Goal: Task Accomplishment & Management: Manage account settings

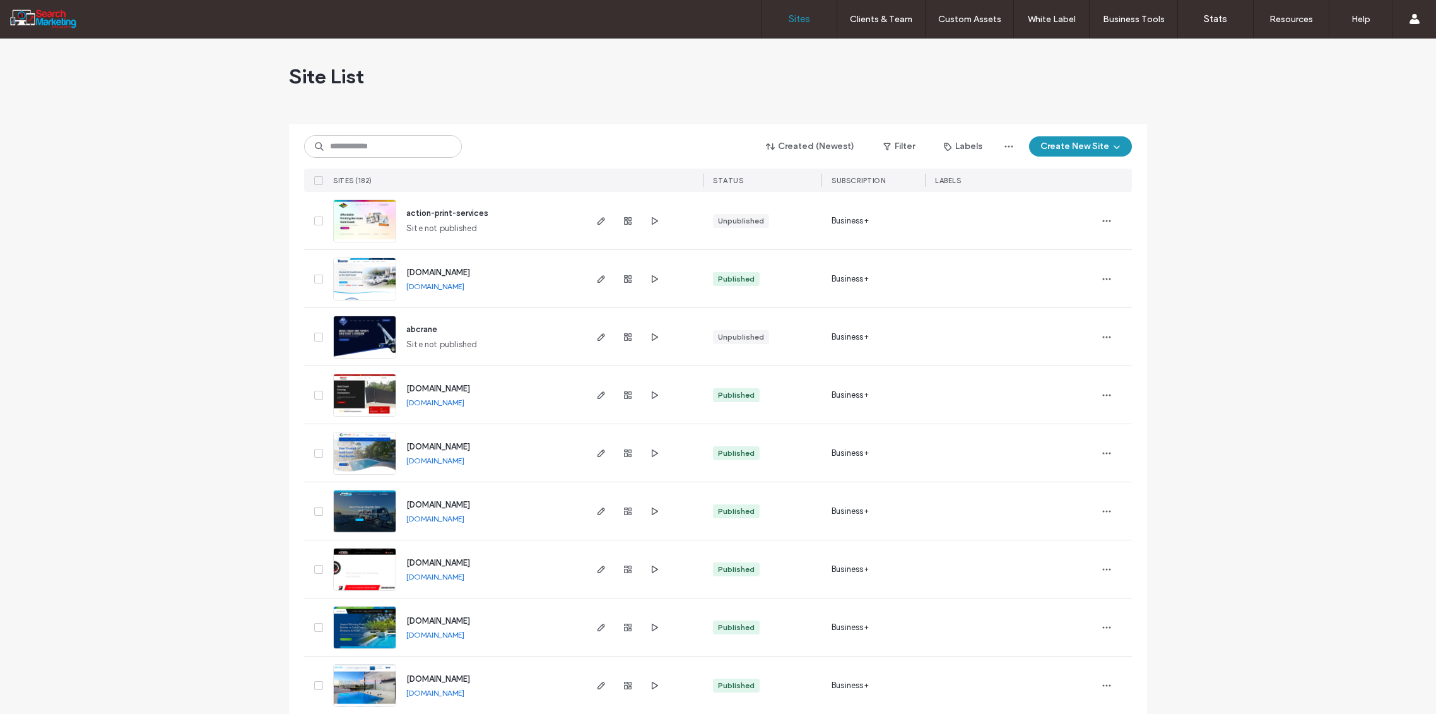
click at [343, 143] on input at bounding box center [383, 146] width 158 height 23
type input "******"
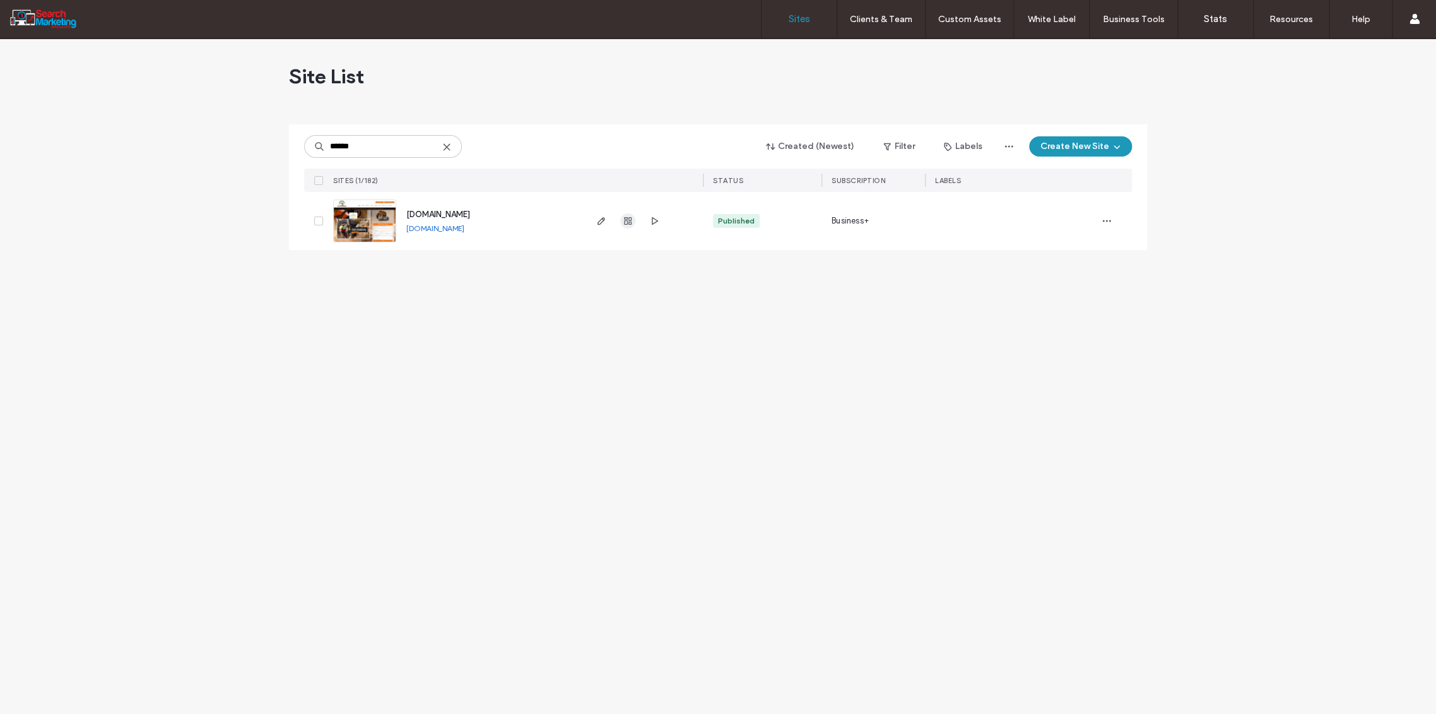
click at [626, 218] on icon "button" at bounding box center [628, 221] width 10 height 10
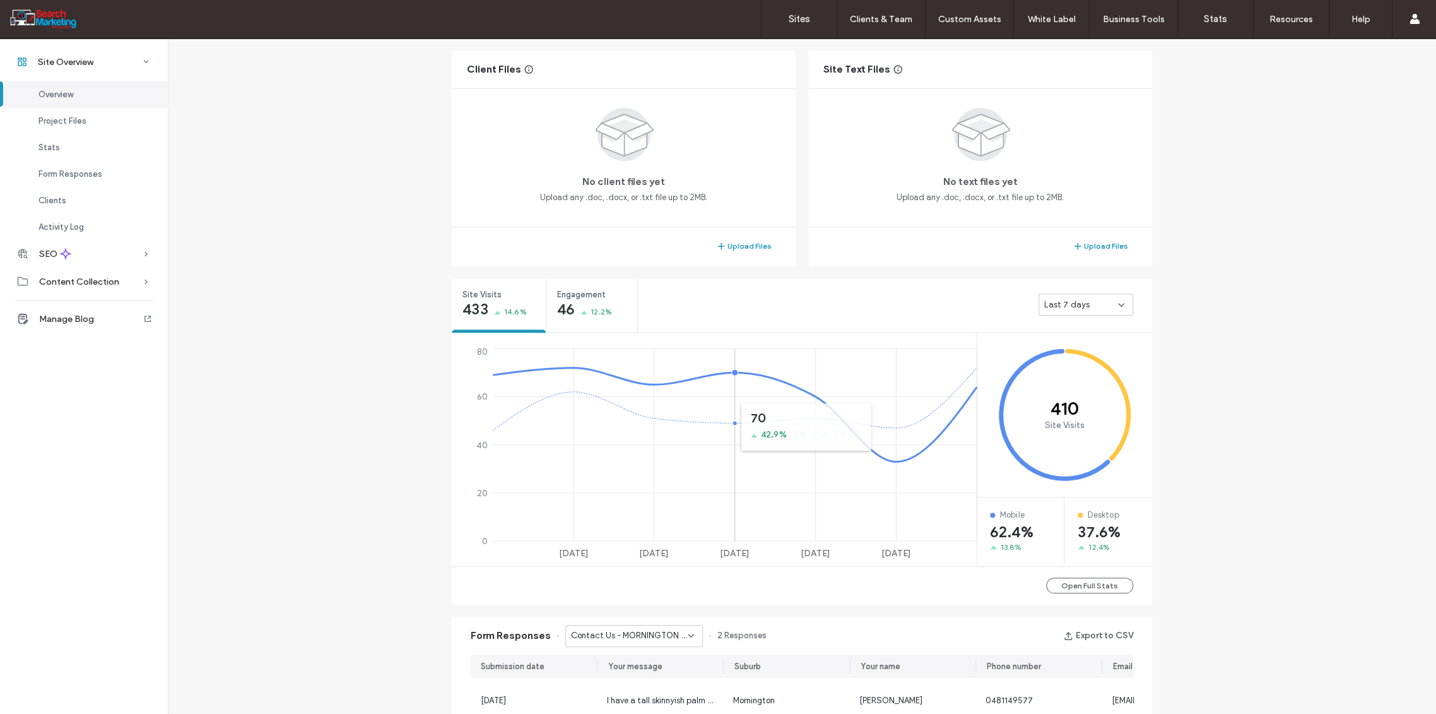
scroll to position [350, 0]
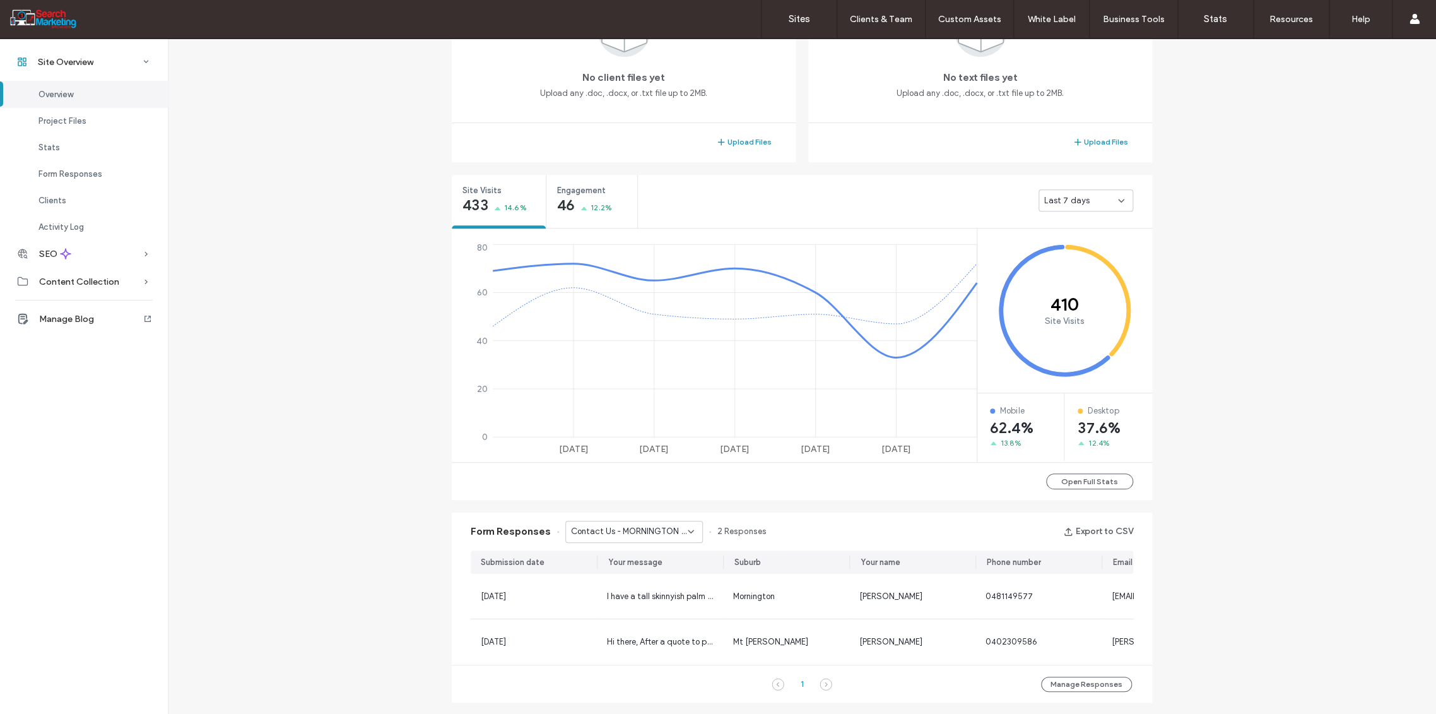
click at [686, 532] on icon at bounding box center [691, 531] width 10 height 10
click at [660, 557] on span "Home Banner Form - CONTACT page" at bounding box center [624, 562] width 121 height 13
click at [686, 529] on icon at bounding box center [691, 531] width 10 height 10
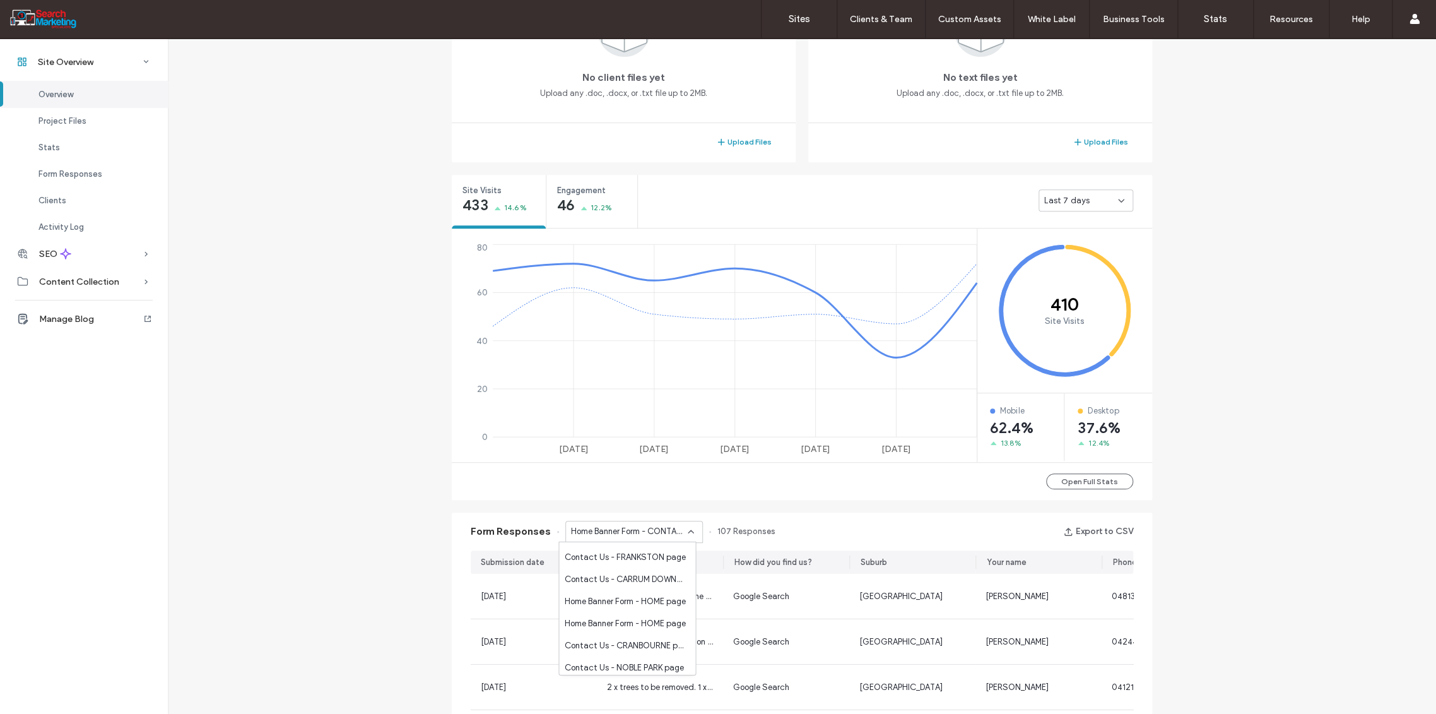
scroll to position [771, 0]
click at [651, 603] on span "Home Banner Form - HOME page" at bounding box center [624, 599] width 121 height 13
click at [687, 526] on icon at bounding box center [691, 531] width 10 height 10
click at [657, 595] on span "Contact Us - CONTACT page" at bounding box center [621, 595] width 114 height 13
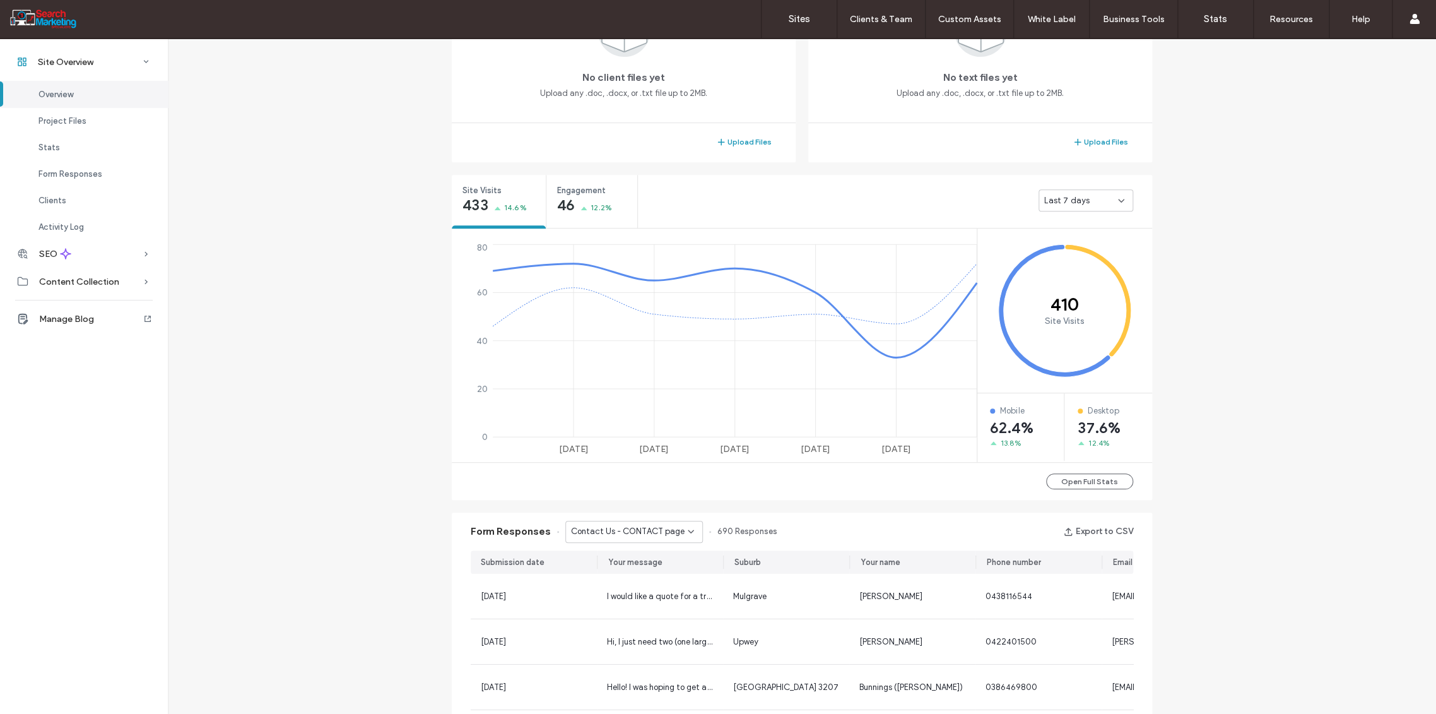
click at [686, 532] on icon at bounding box center [691, 531] width 10 height 10
click at [646, 644] on span "Contact Us - TREE REMOVAL page" at bounding box center [624, 645] width 121 height 13
click at [687, 528] on icon at bounding box center [691, 531] width 10 height 10
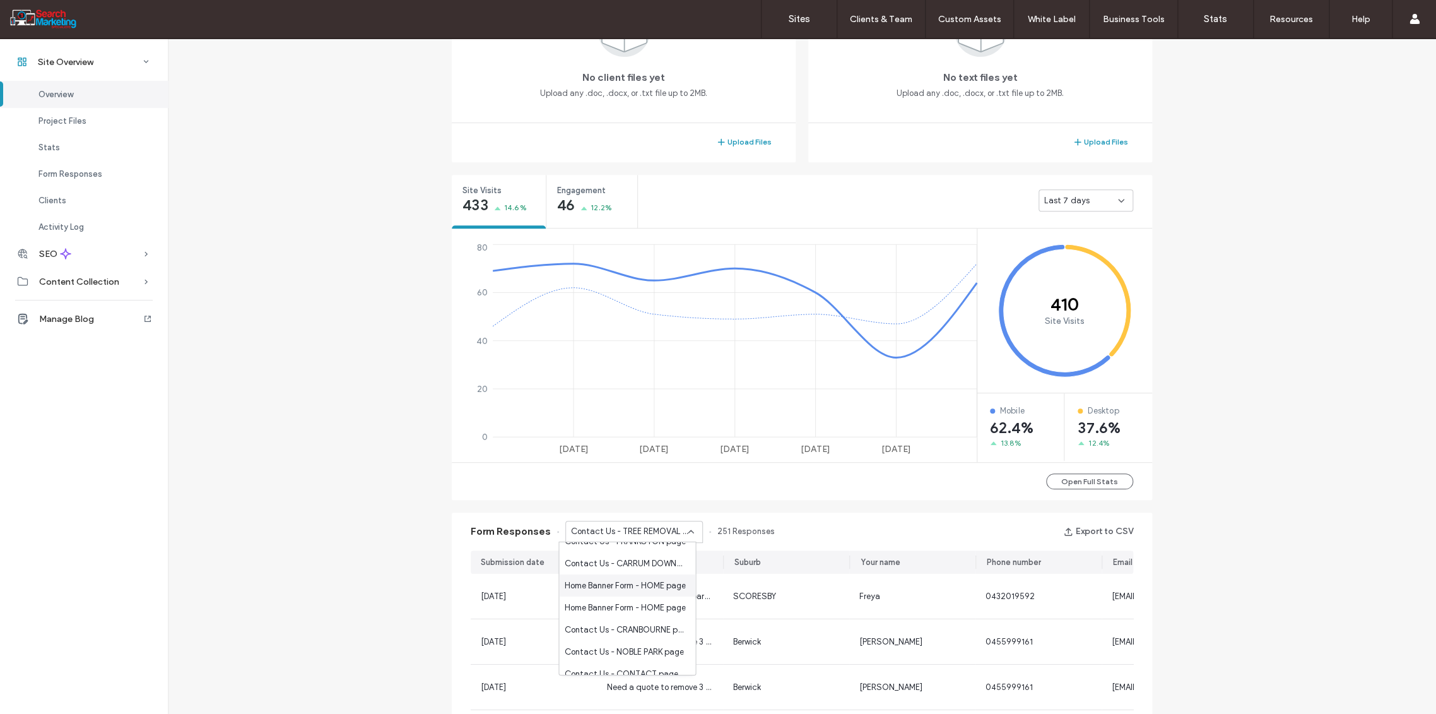
click at [646, 586] on span "Home Banner Form - HOME page" at bounding box center [624, 585] width 121 height 13
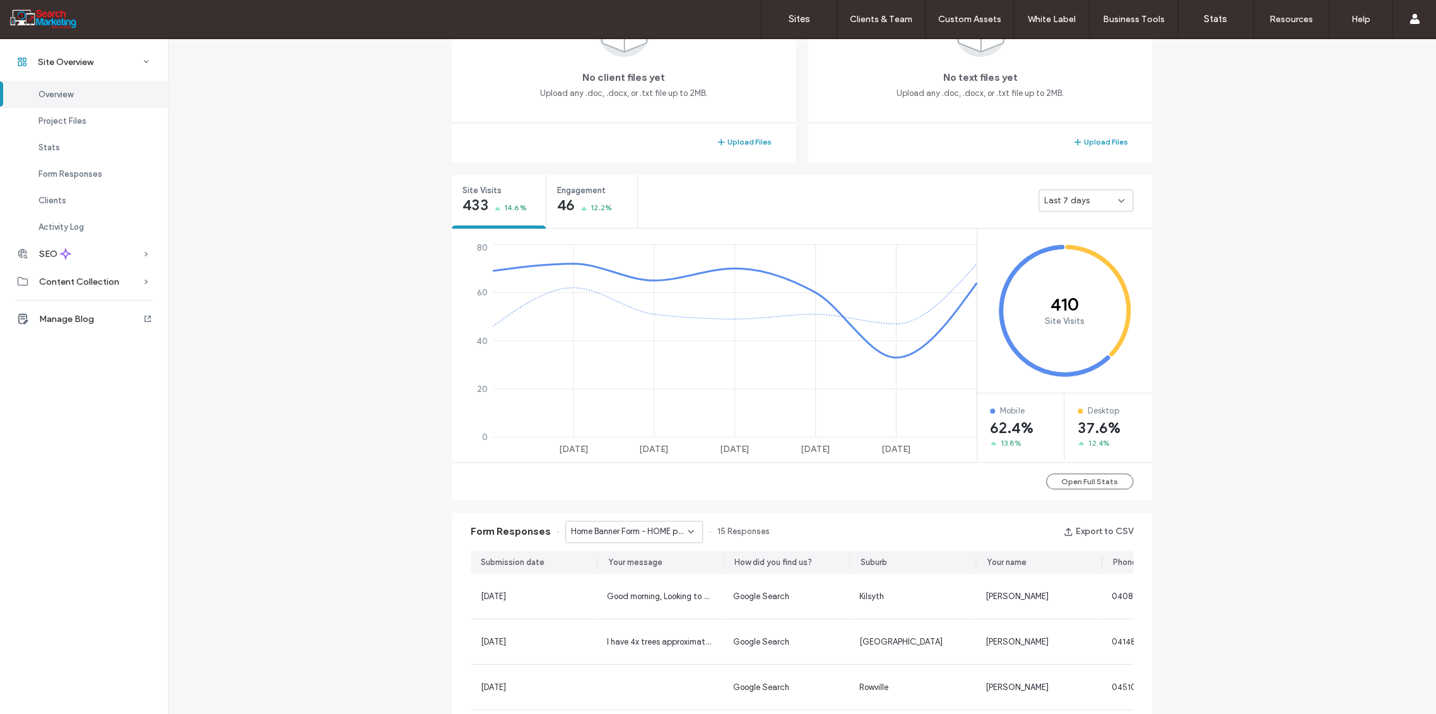
click at [676, 531] on span "Home Banner Form - HOME page" at bounding box center [629, 531] width 117 height 13
click at [654, 598] on span "Home Banner Form - HOME page" at bounding box center [624, 599] width 121 height 13
click at [803, 18] on label "Sites" at bounding box center [799, 18] width 21 height 11
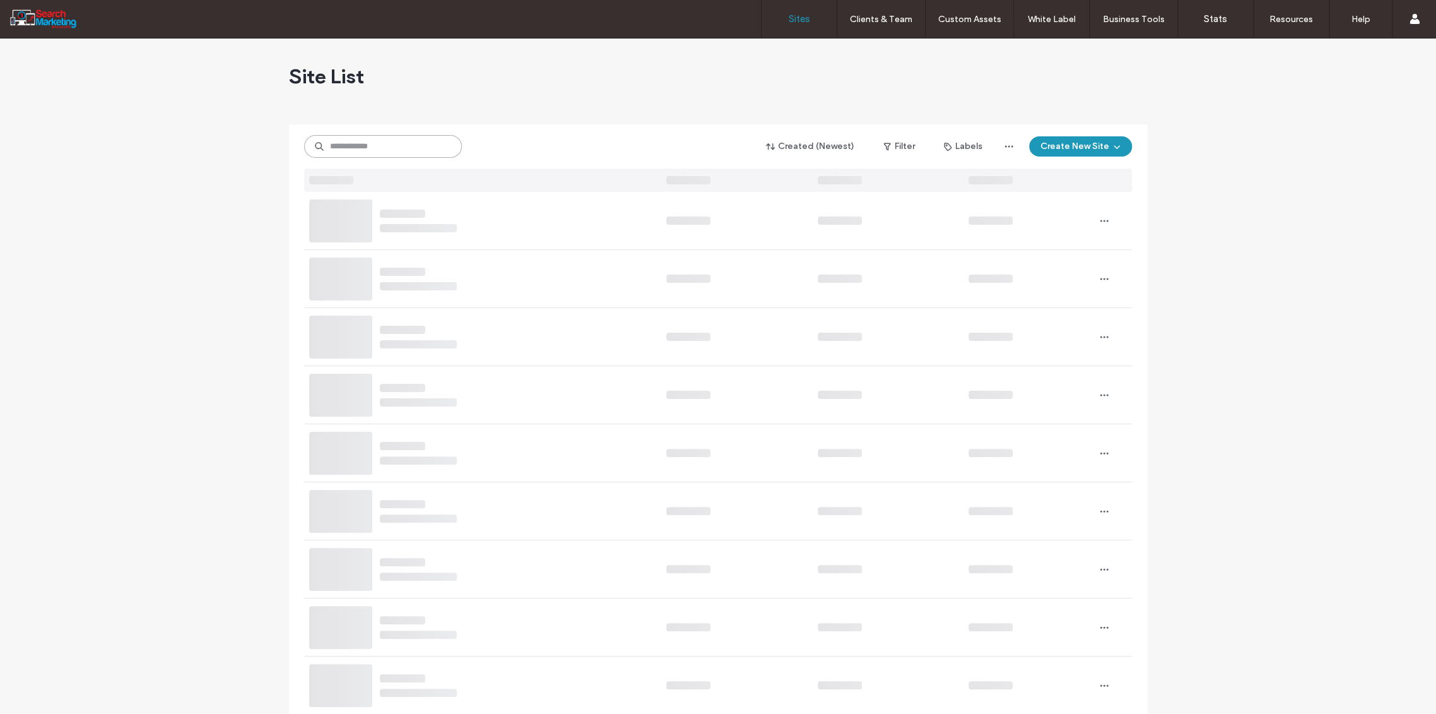
click at [343, 150] on input at bounding box center [383, 146] width 158 height 23
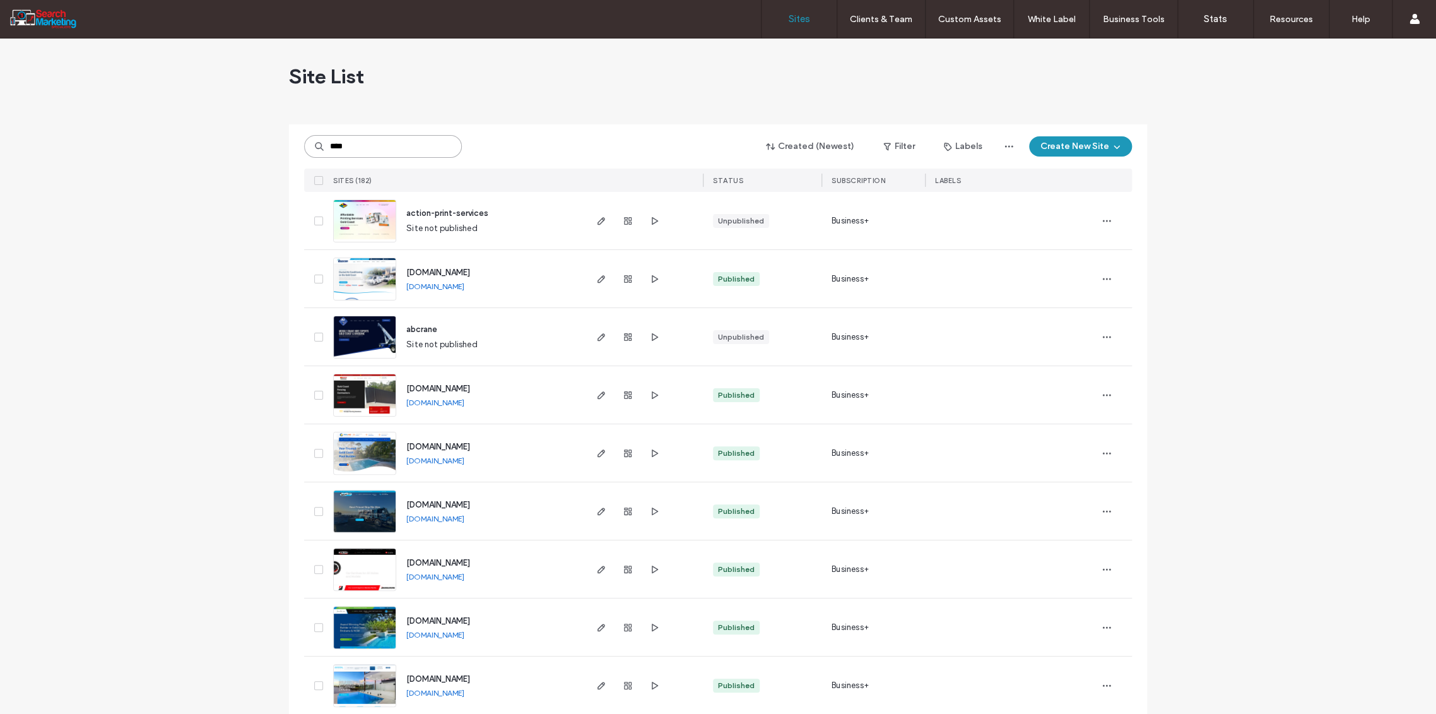
type input "****"
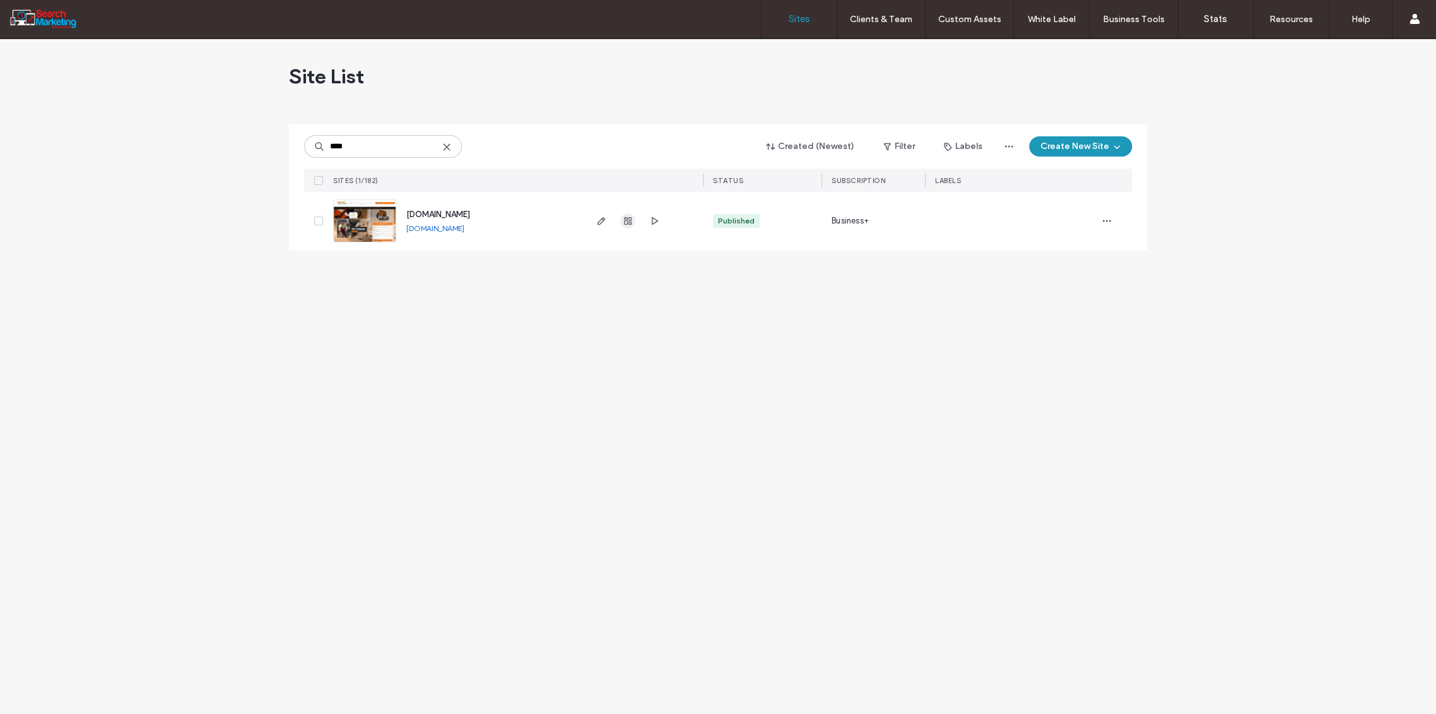
click at [625, 221] on icon "button" at bounding box center [628, 221] width 10 height 10
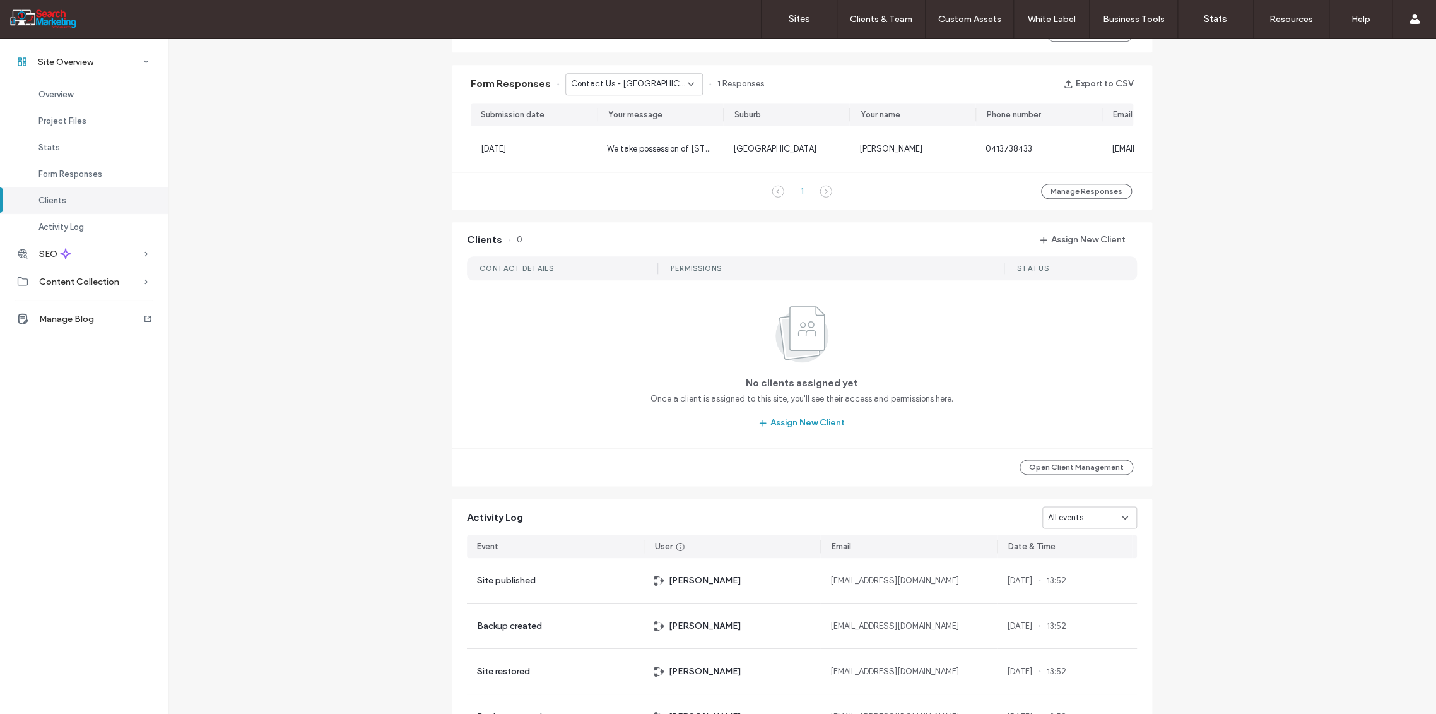
scroll to position [631, 0]
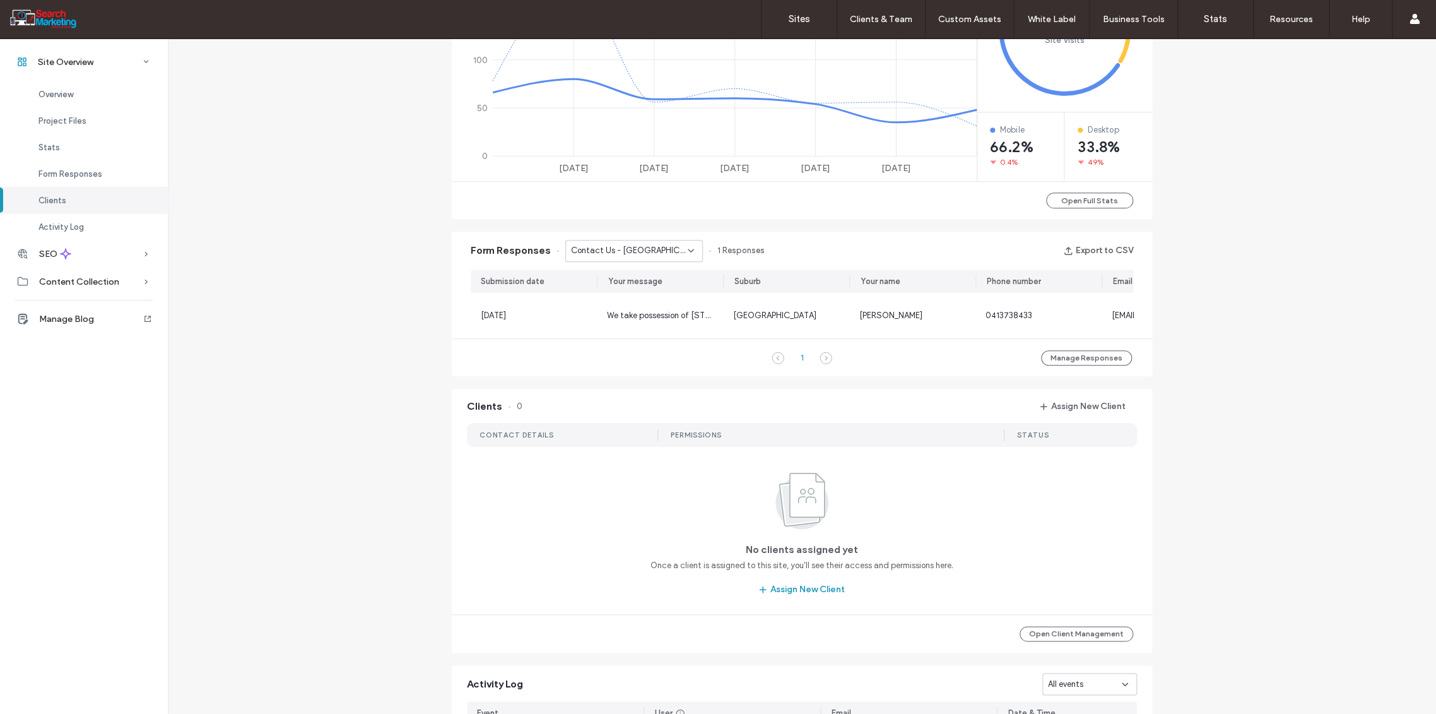
click at [687, 245] on icon at bounding box center [691, 250] width 10 height 10
click at [646, 338] on span "Contact Us - HOME page" at bounding box center [612, 332] width 97 height 13
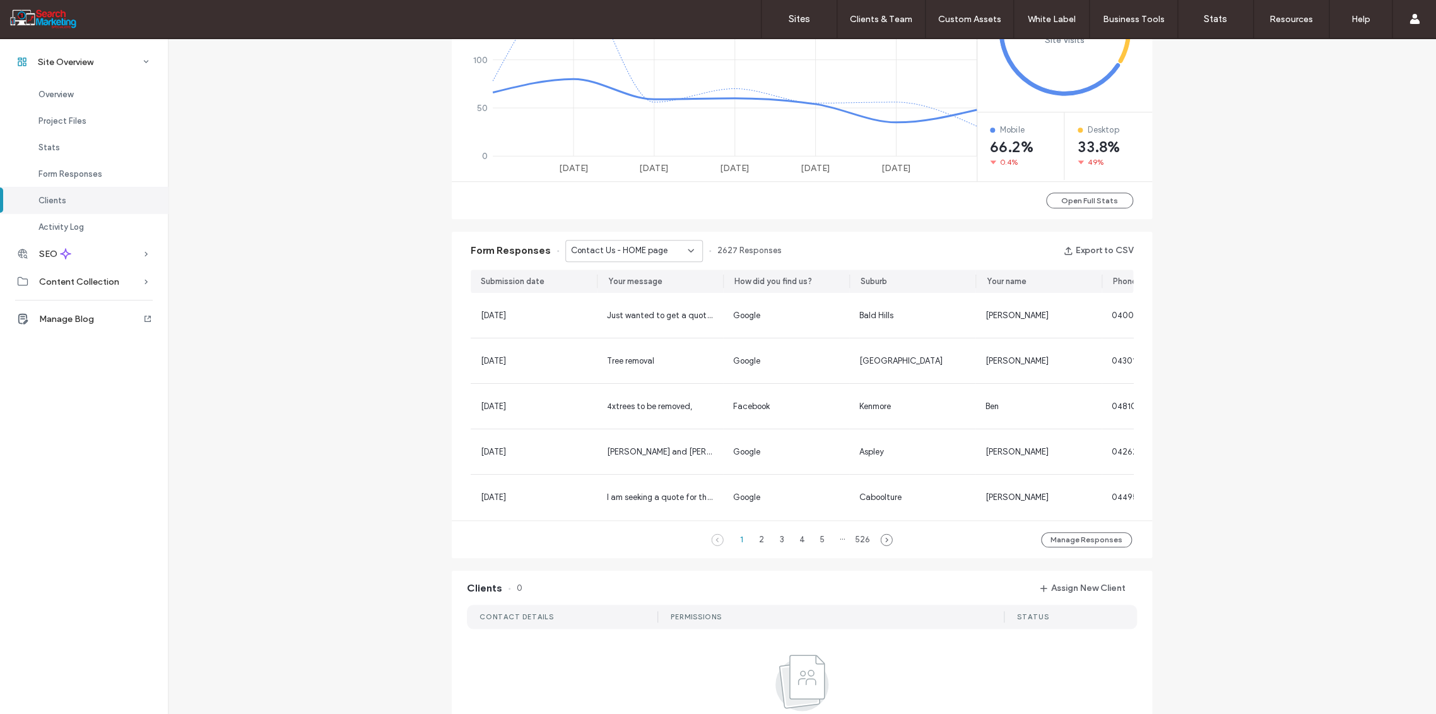
click at [688, 248] on icon at bounding box center [691, 250] width 10 height 10
click at [631, 317] on span "Contact Us Form - CONTACT page" at bounding box center [624, 316] width 121 height 13
click at [686, 251] on icon at bounding box center [691, 250] width 10 height 10
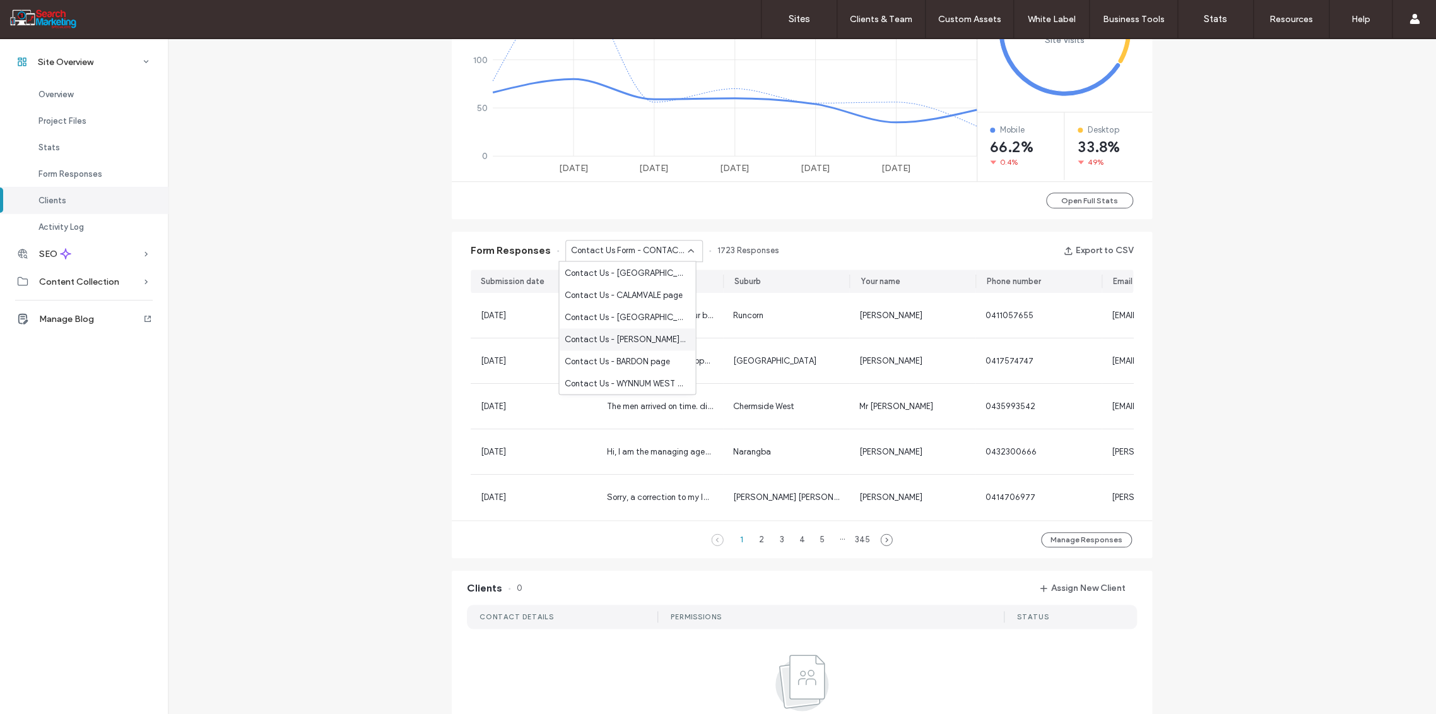
scroll to position [239, 0]
click at [640, 313] on div "Contact Us - PALMS page" at bounding box center [627, 321] width 136 height 22
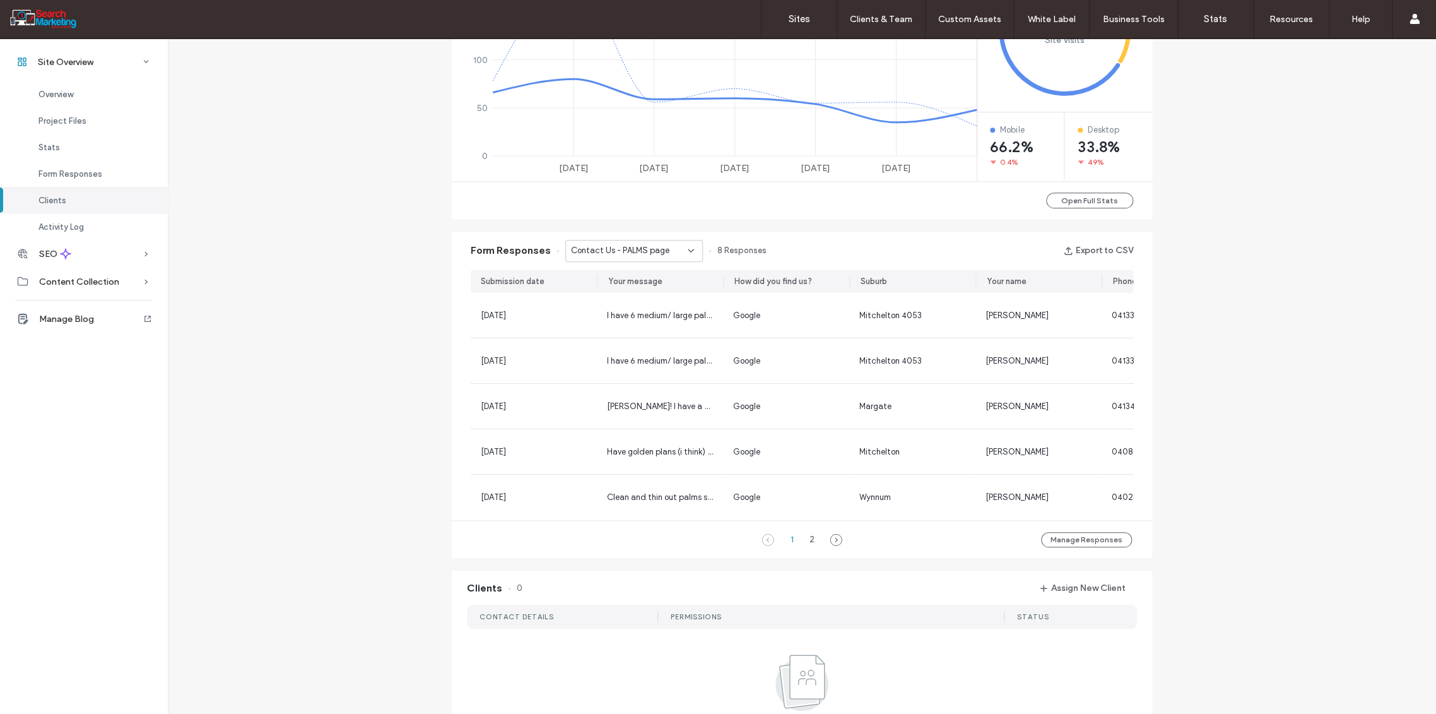
click at [686, 251] on icon at bounding box center [691, 250] width 10 height 10
click at [637, 330] on span "Contact Us - CONTACT page" at bounding box center [621, 327] width 114 height 13
click at [799, 16] on label "Sites" at bounding box center [799, 18] width 21 height 11
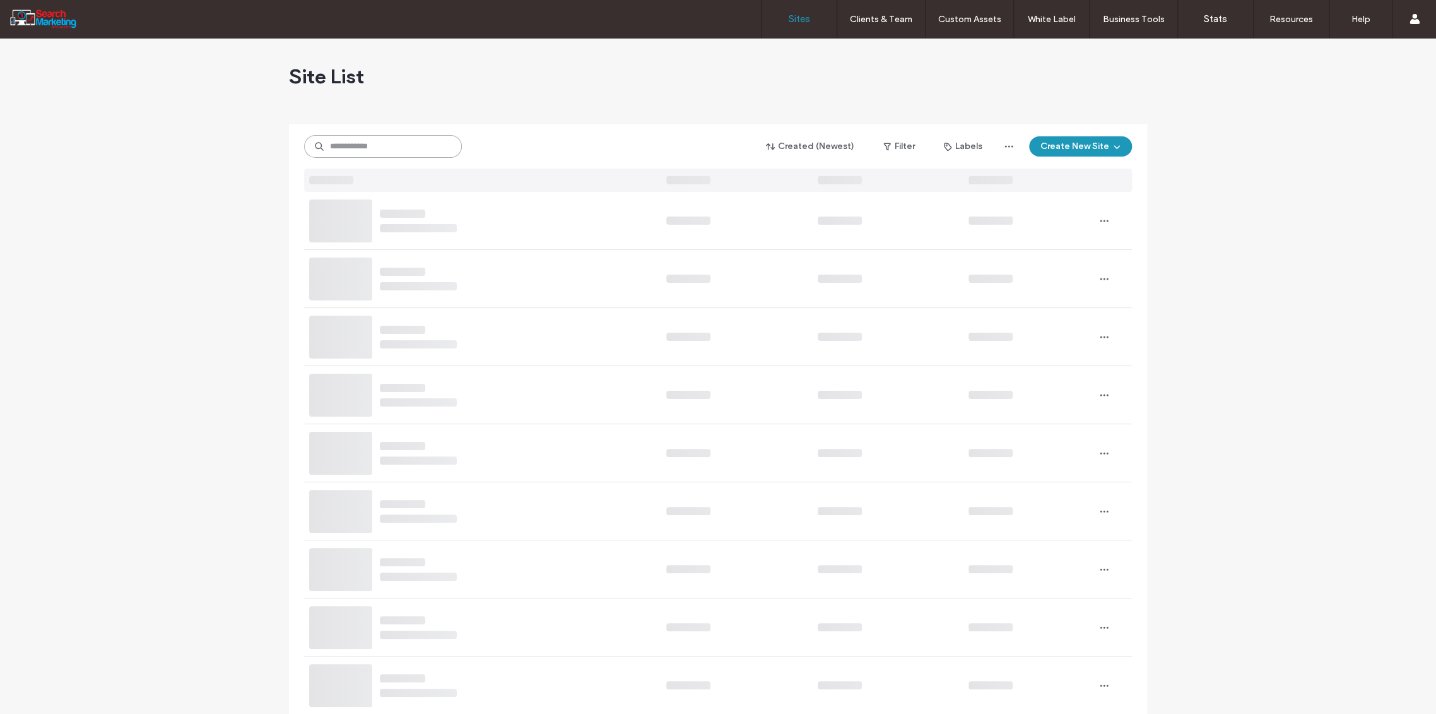
click at [350, 151] on input at bounding box center [383, 146] width 158 height 23
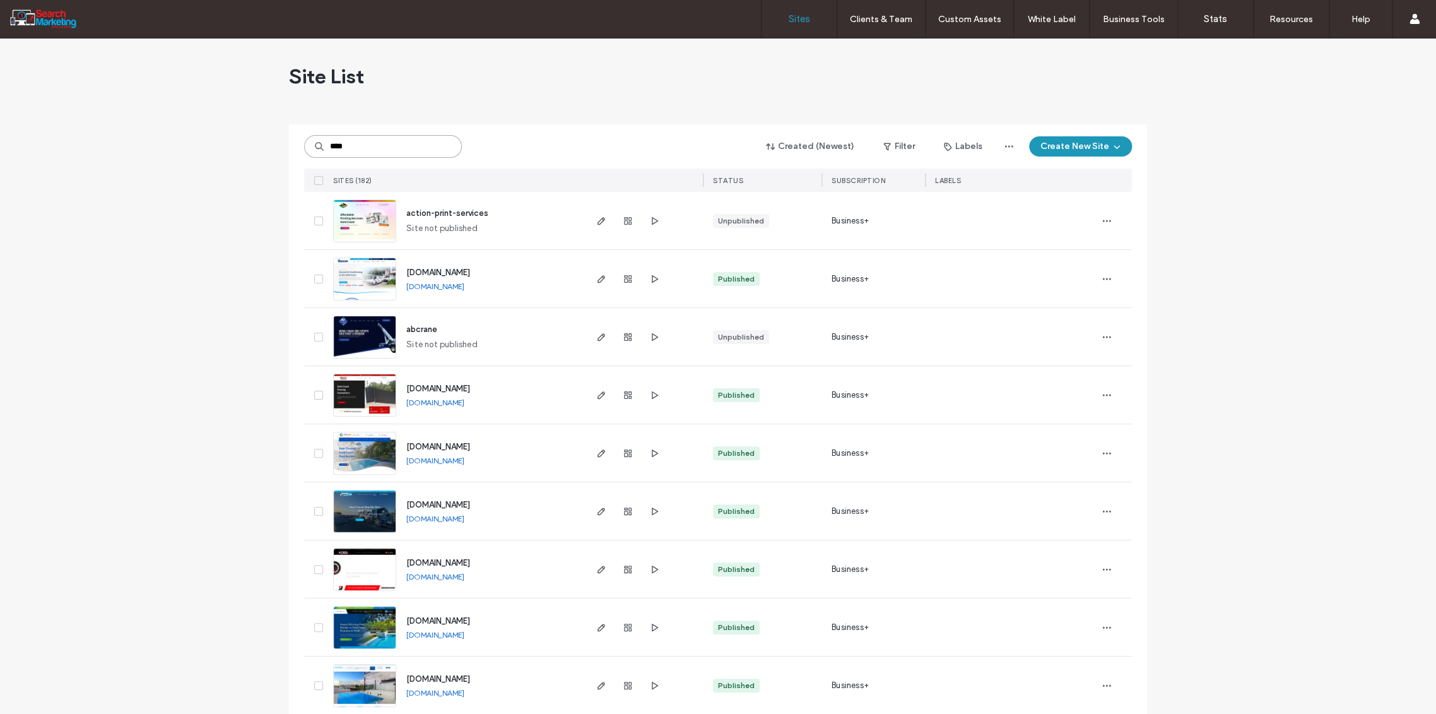
type input "****"
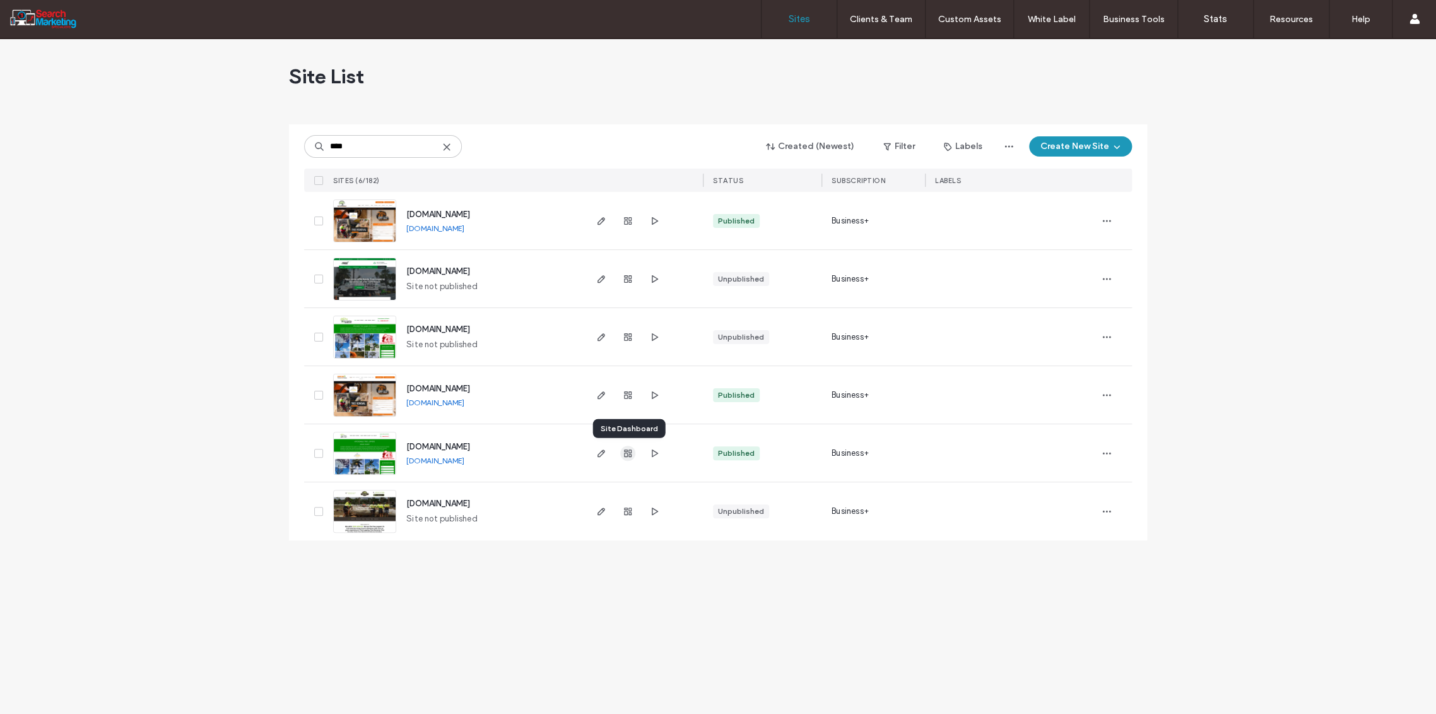
click at [626, 454] on icon "button" at bounding box center [628, 453] width 10 height 10
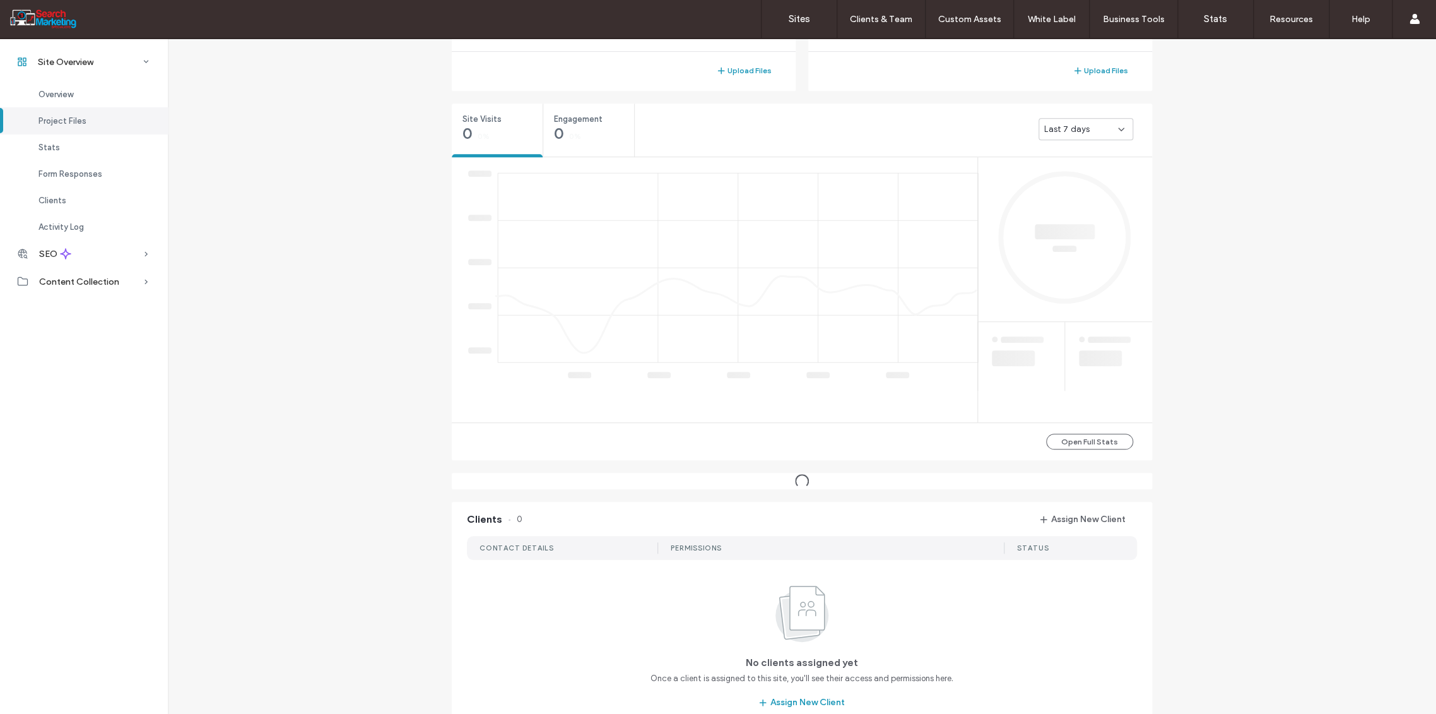
scroll to position [490, 0]
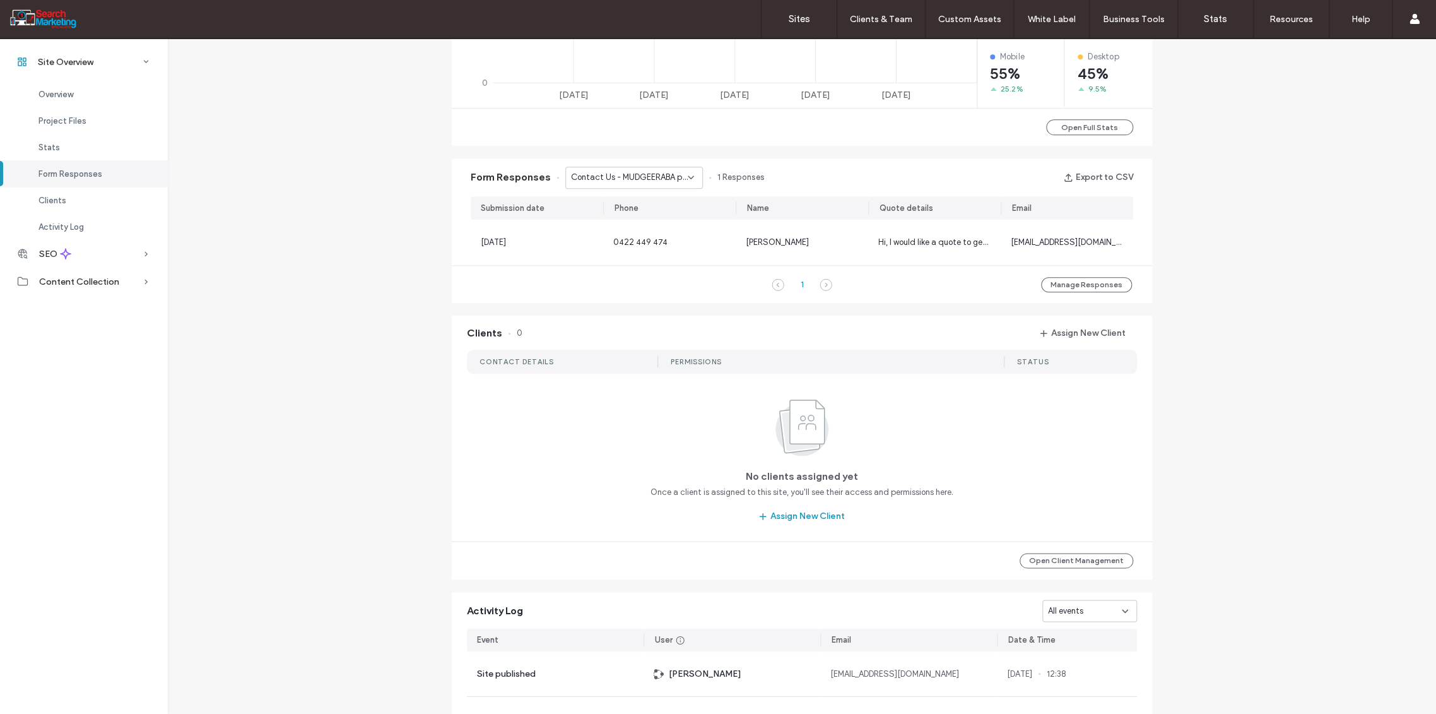
scroll to position [631, 0]
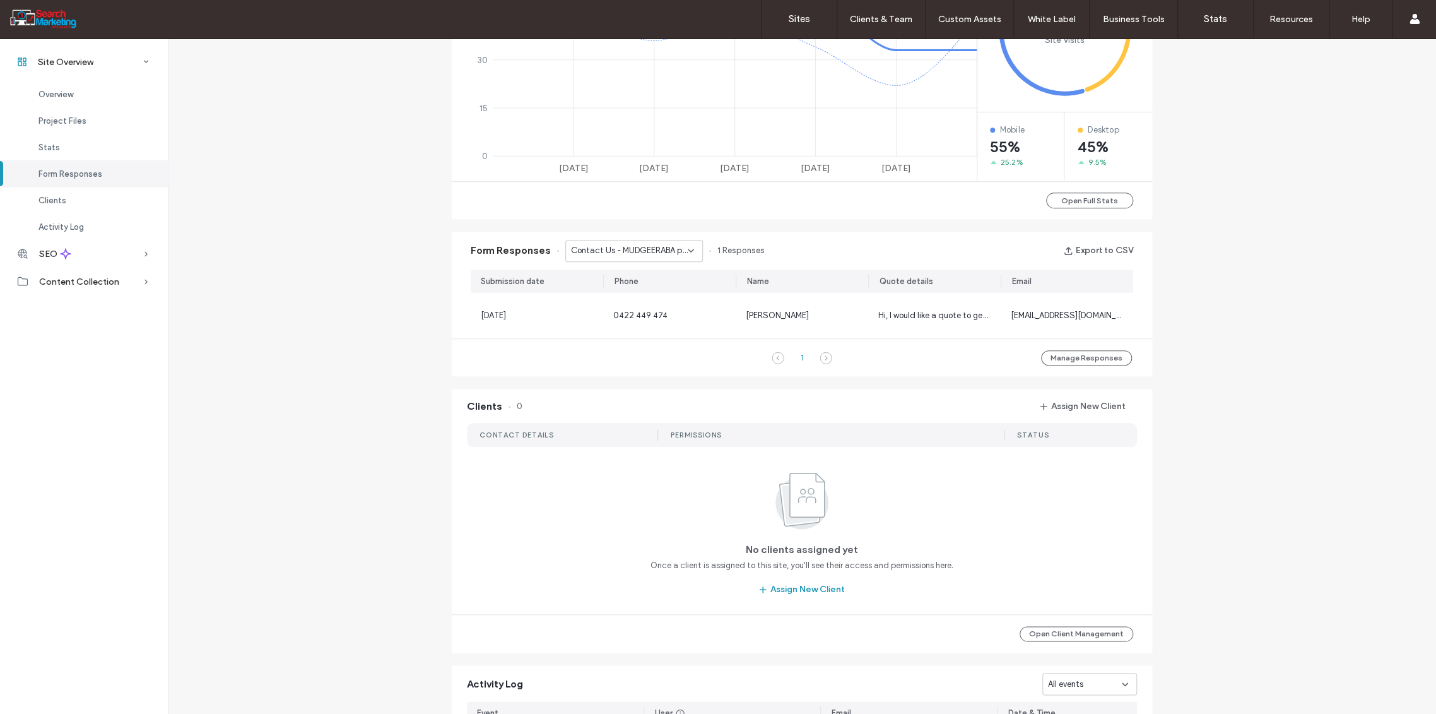
click at [687, 249] on icon at bounding box center [691, 250] width 10 height 10
click at [669, 294] on span "Contact Us - TREE REMOVAL page" at bounding box center [624, 294] width 121 height 13
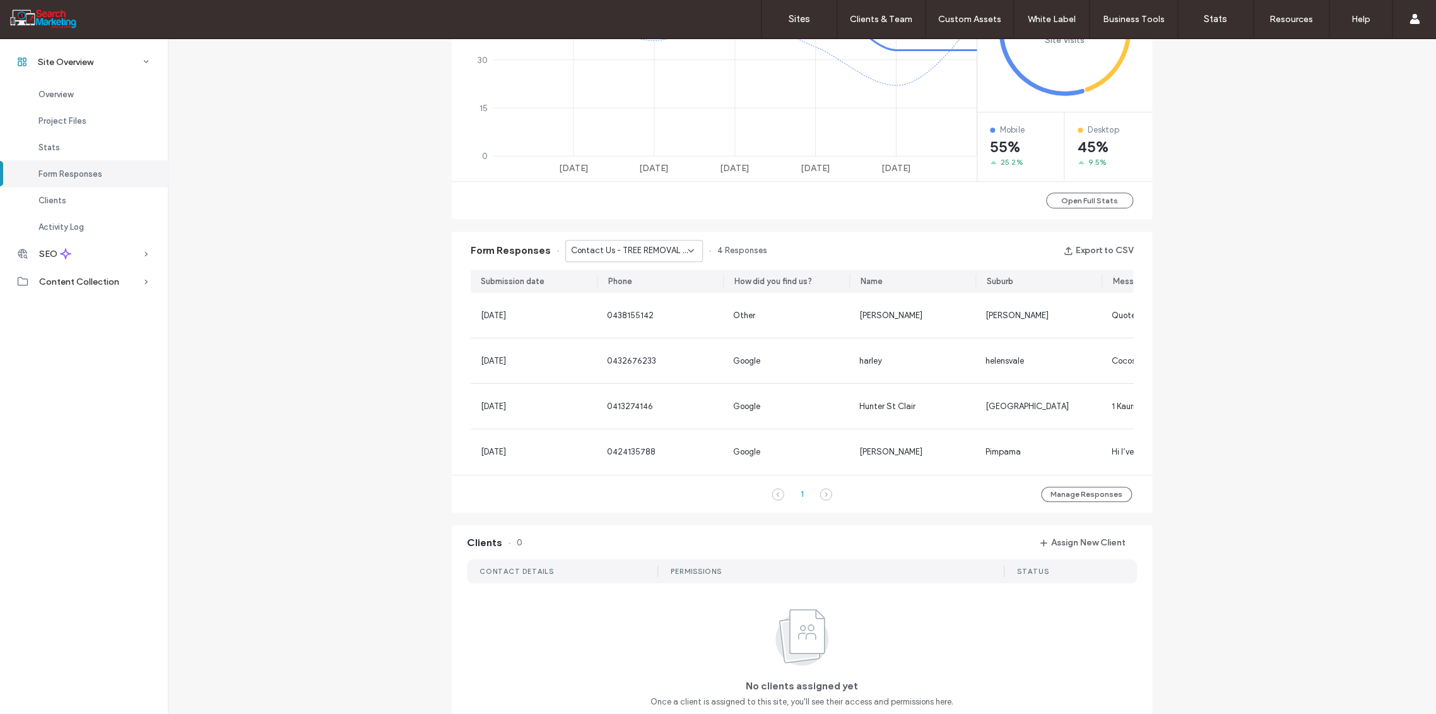
click at [686, 247] on icon at bounding box center [691, 250] width 10 height 10
click at [654, 341] on span "Contact Us - Header/Footer" at bounding box center [617, 339] width 107 height 13
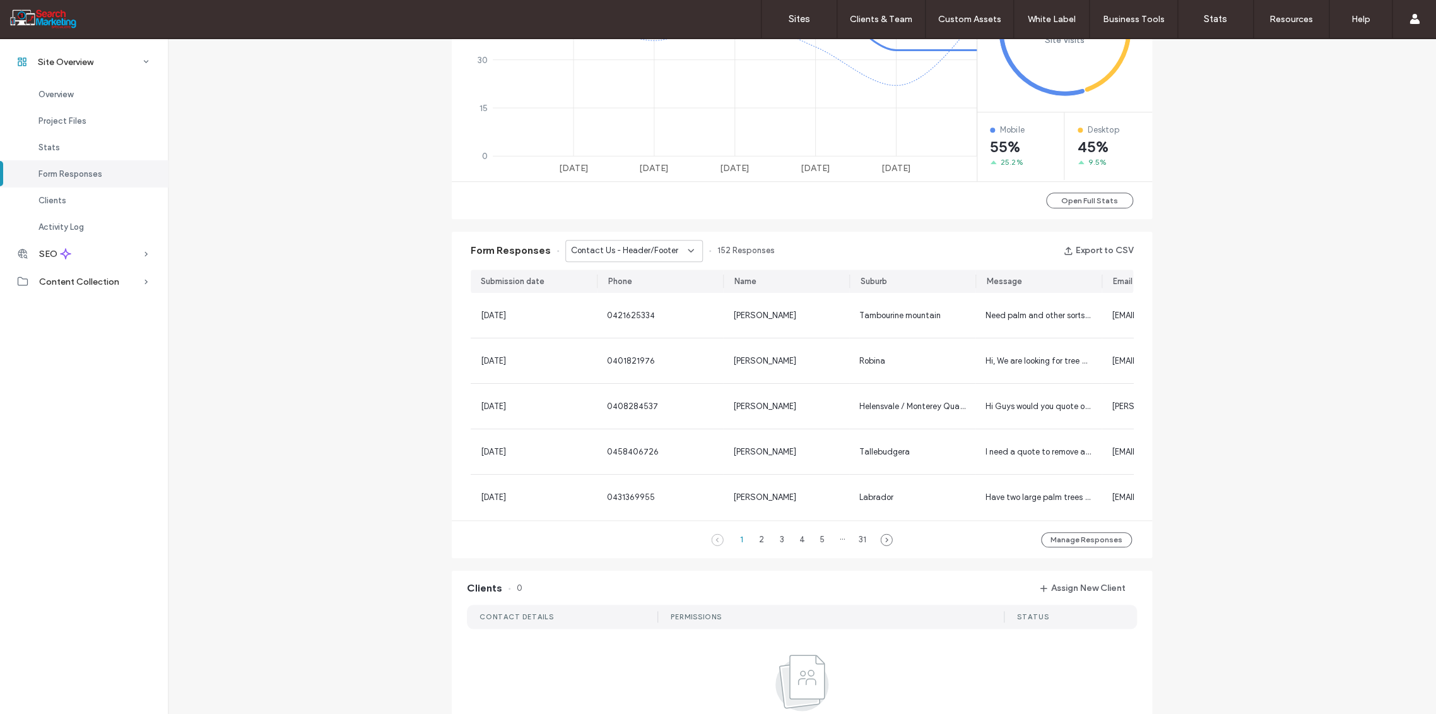
click at [687, 244] on div "Contact Us - Header/Footer" at bounding box center [634, 251] width 138 height 22
click at [654, 372] on span "CONTACT FORM - Header/Footer" at bounding box center [624, 371] width 121 height 13
click at [686, 246] on icon at bounding box center [691, 250] width 10 height 10
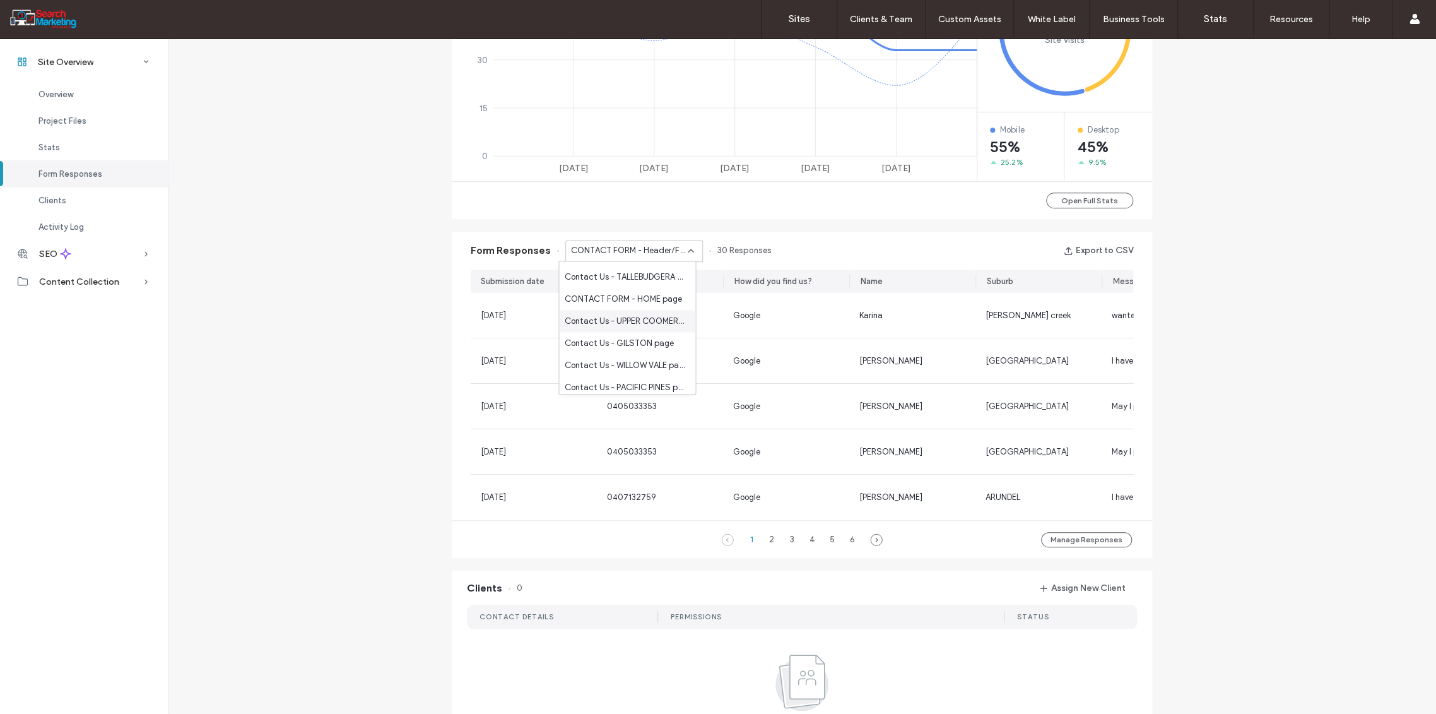
scroll to position [350, 0]
click at [661, 274] on span "CONTACT FORM - HOME page" at bounding box center [622, 275] width 117 height 13
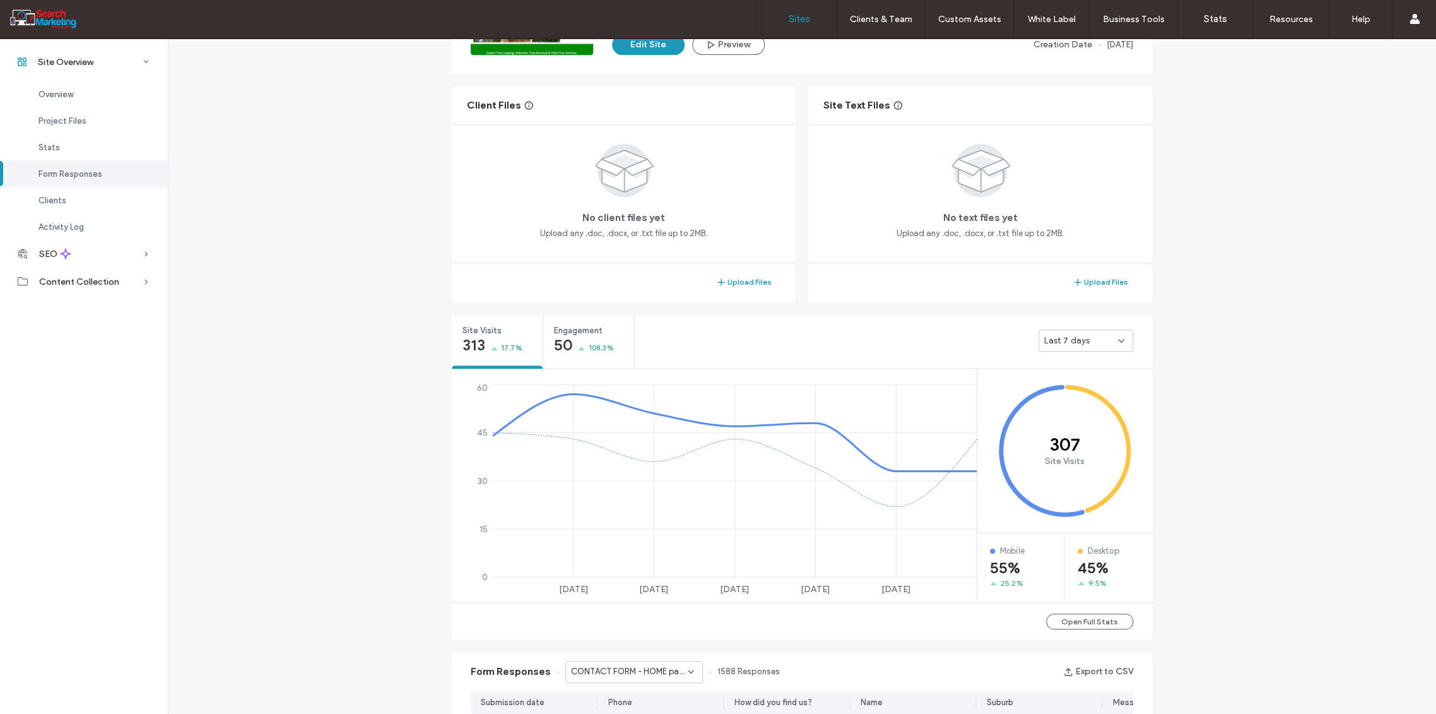
click at [798, 20] on label "Sites" at bounding box center [799, 18] width 21 height 11
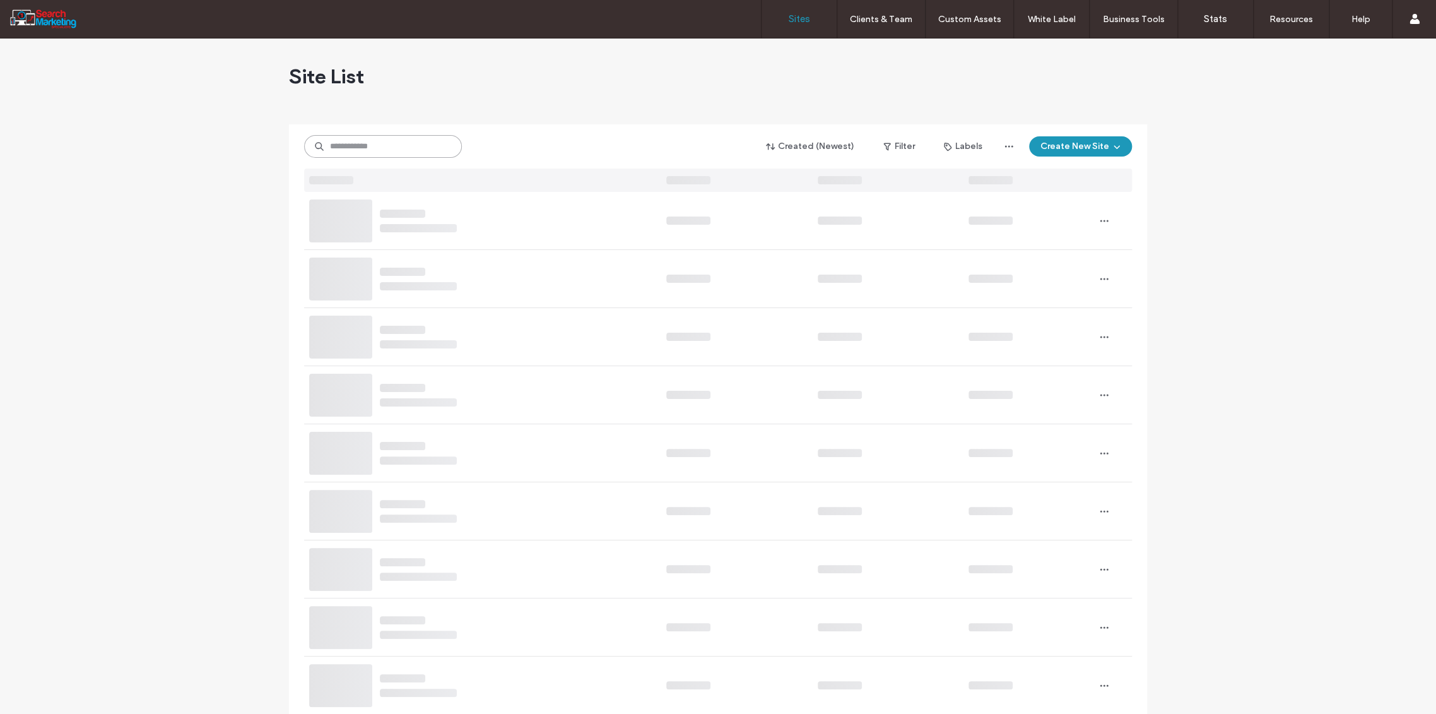
click at [358, 150] on input at bounding box center [383, 146] width 158 height 23
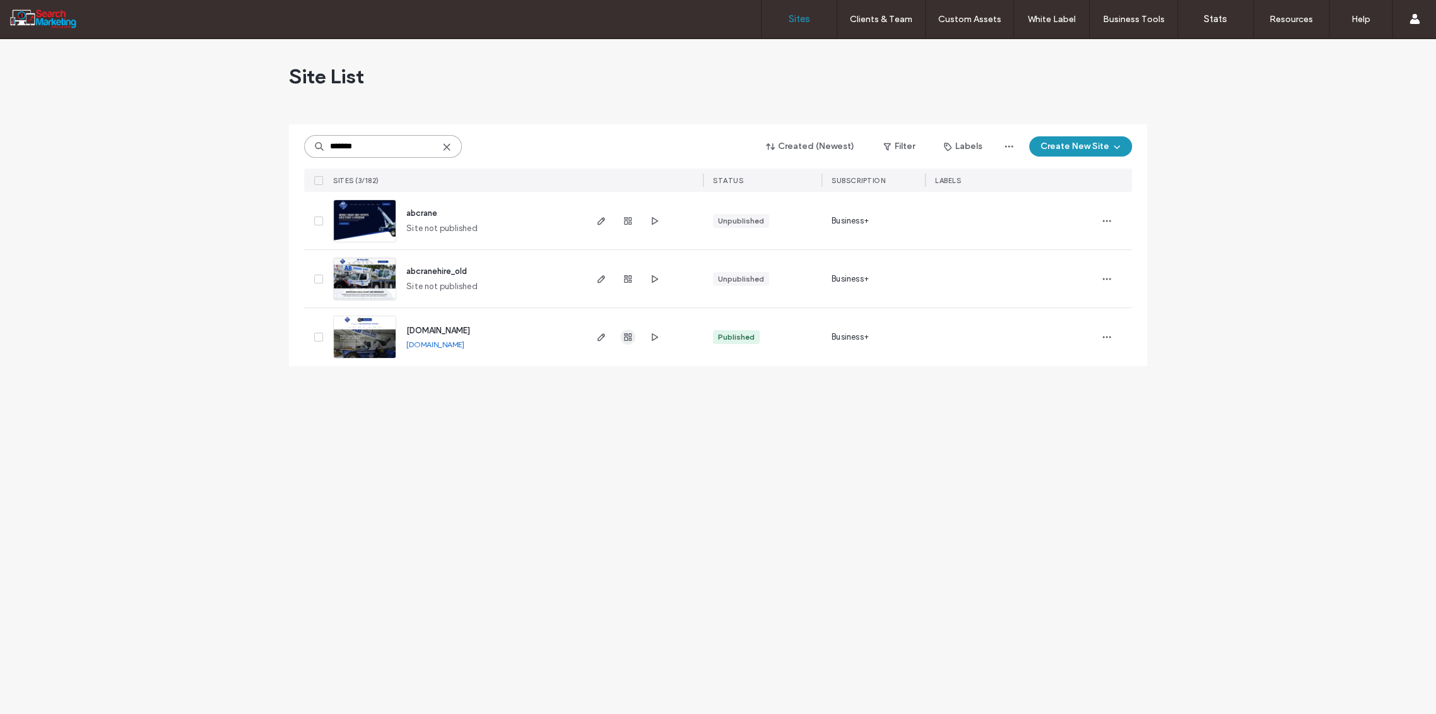
type input "*******"
click at [628, 336] on icon "button" at bounding box center [628, 337] width 10 height 10
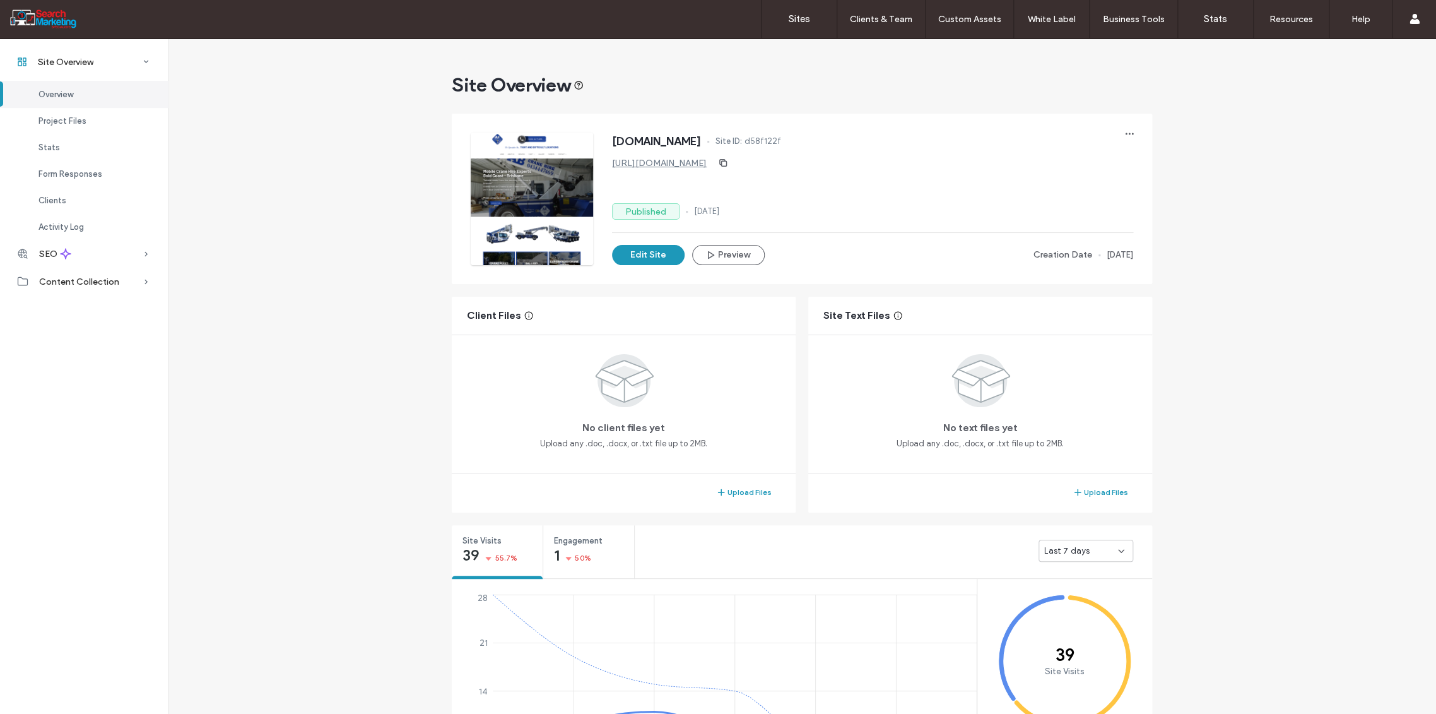
scroll to position [350, 0]
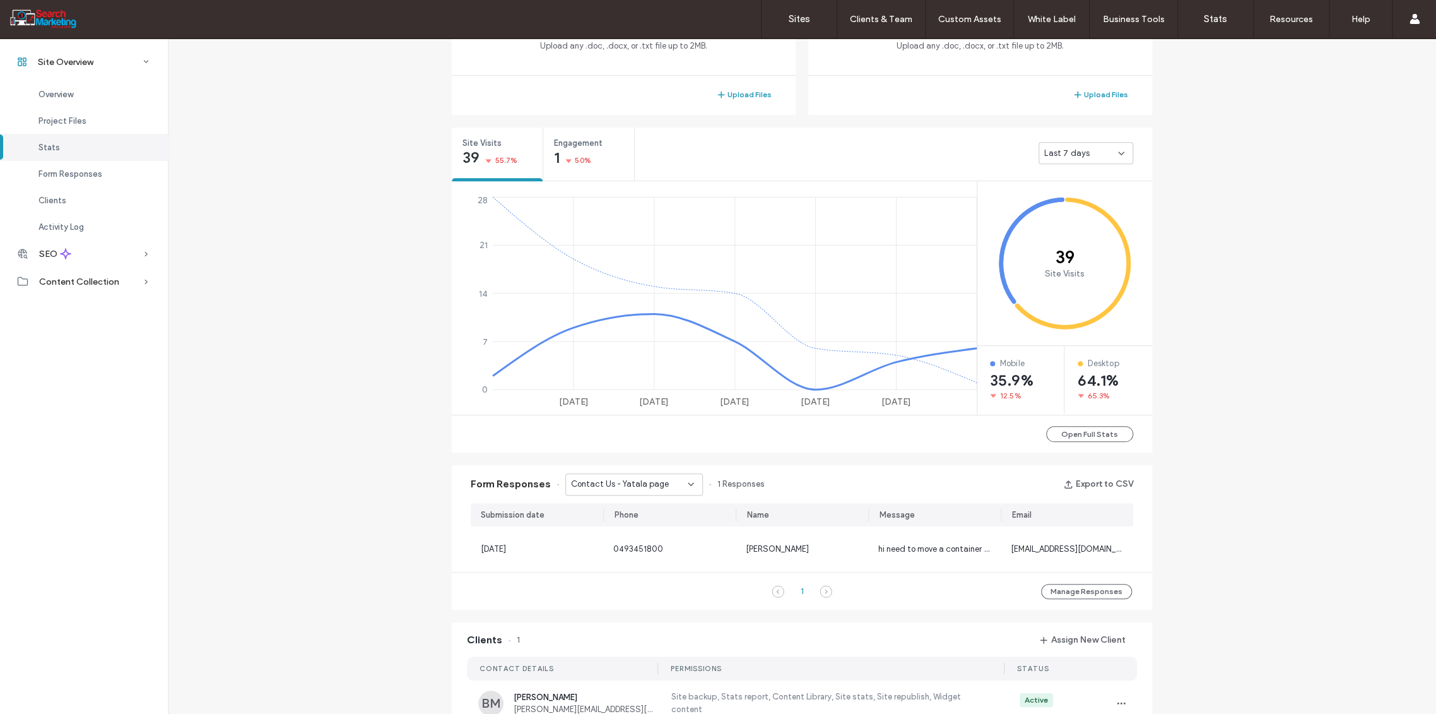
scroll to position [420, 0]
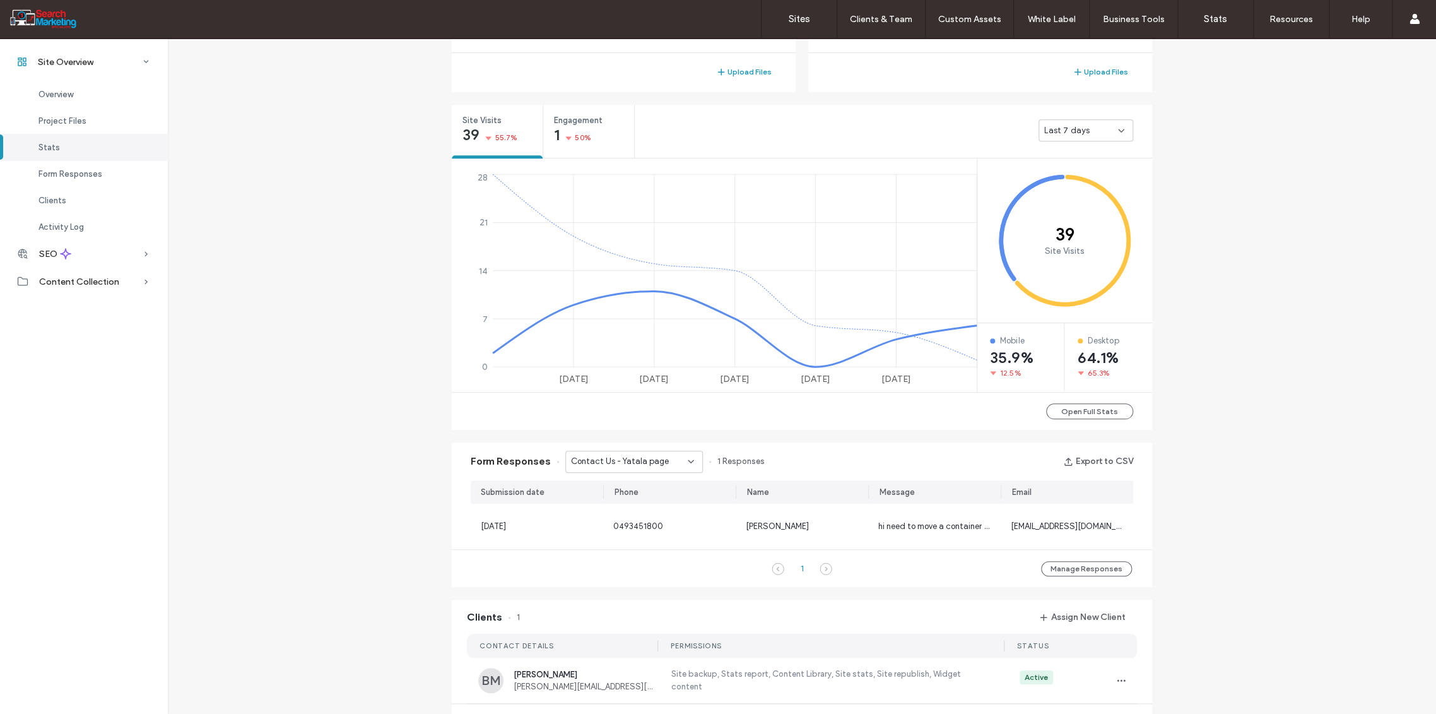
click at [688, 461] on icon at bounding box center [691, 461] width 10 height 10
click at [673, 512] on div "Contact Us - Mobile Crane operator application popup" at bounding box center [627, 505] width 136 height 22
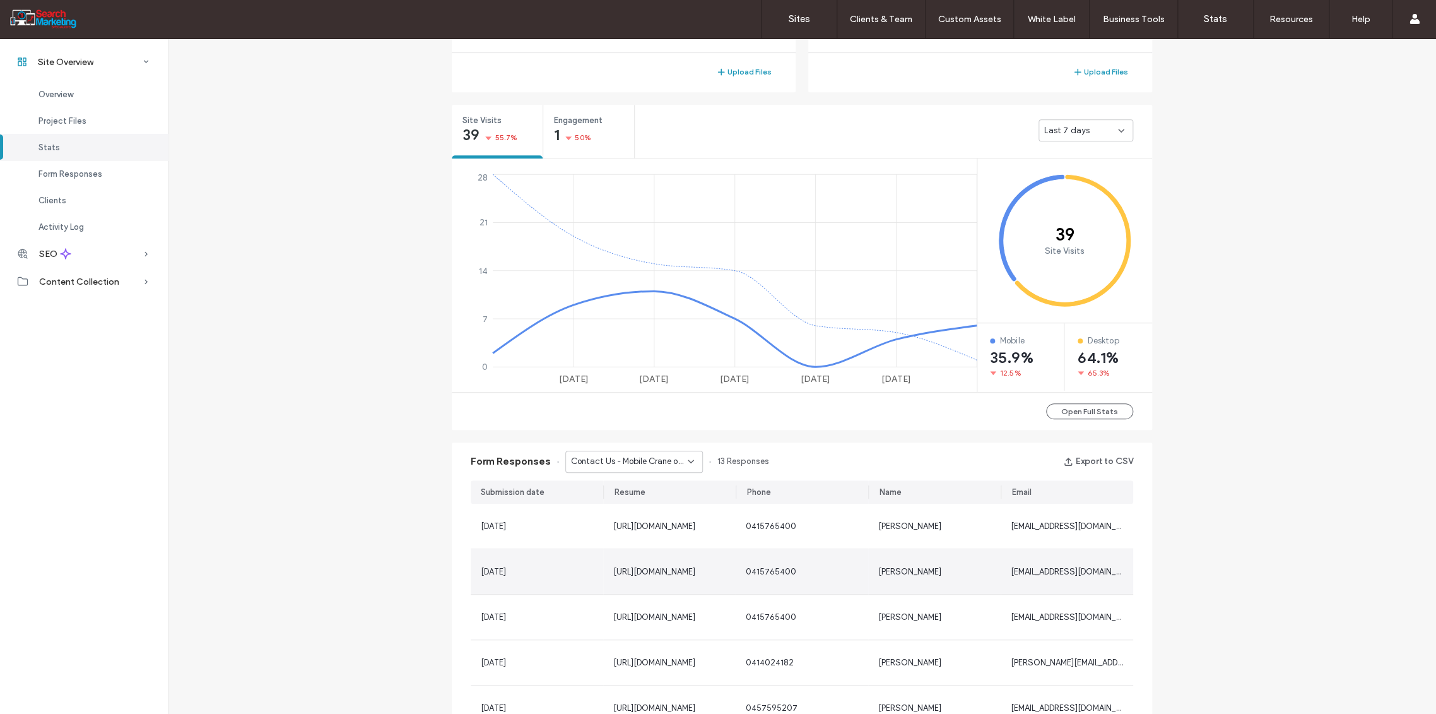
scroll to position [480, 0]
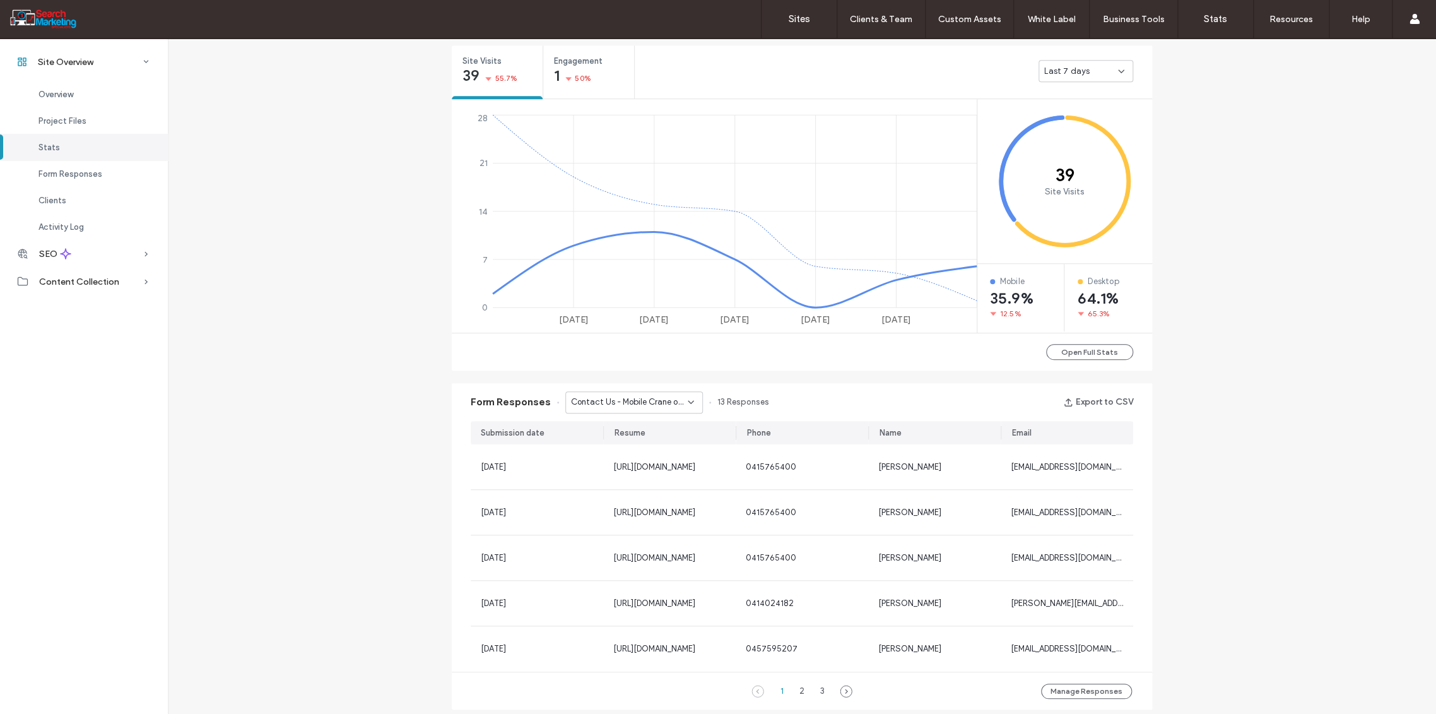
click at [690, 394] on div "Contact Us - Mobile Crane operator application popup" at bounding box center [634, 402] width 138 height 22
click at [667, 472] on span "Contact Us - [GEOGRAPHIC_DATA] page" at bounding box center [624, 467] width 121 height 13
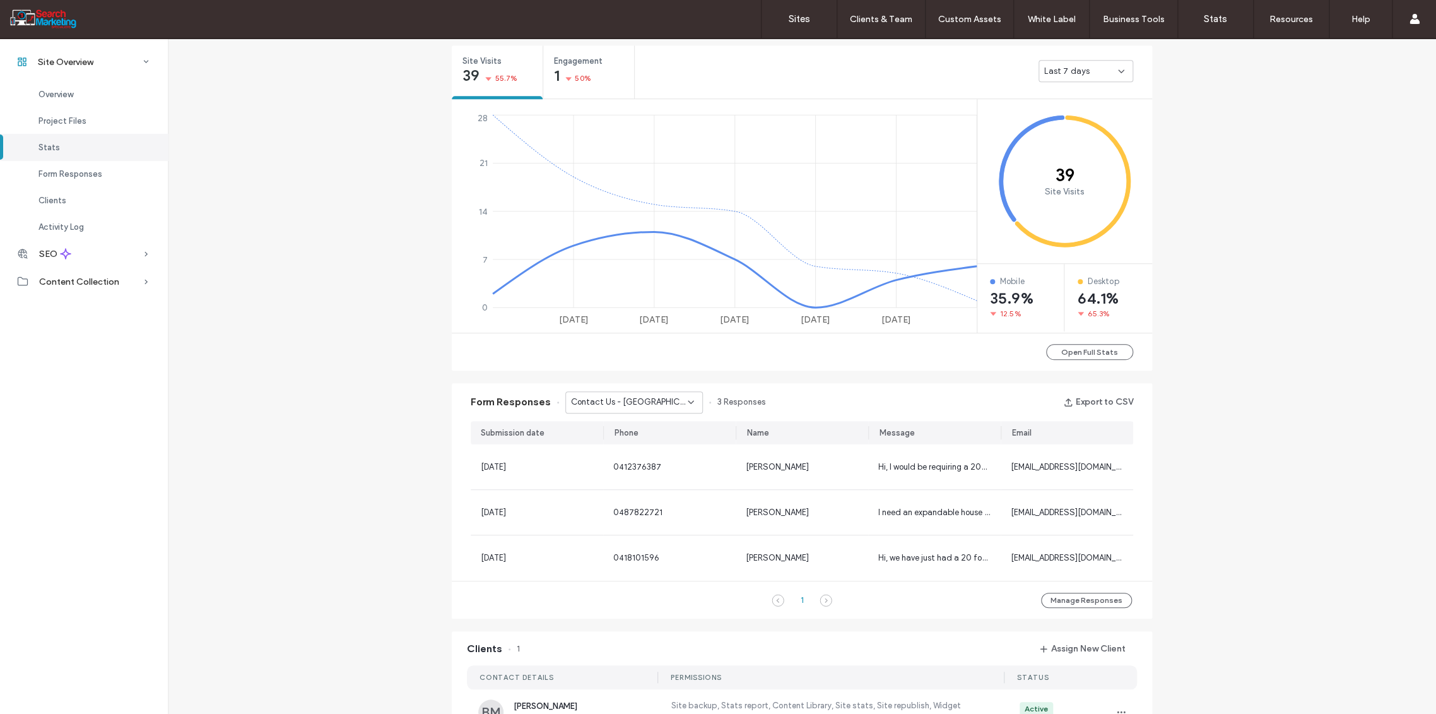
click at [686, 400] on icon at bounding box center [691, 402] width 10 height 10
click at [666, 485] on span "Contact Us - Mobile Crane Dogman Application popup" at bounding box center [624, 489] width 121 height 13
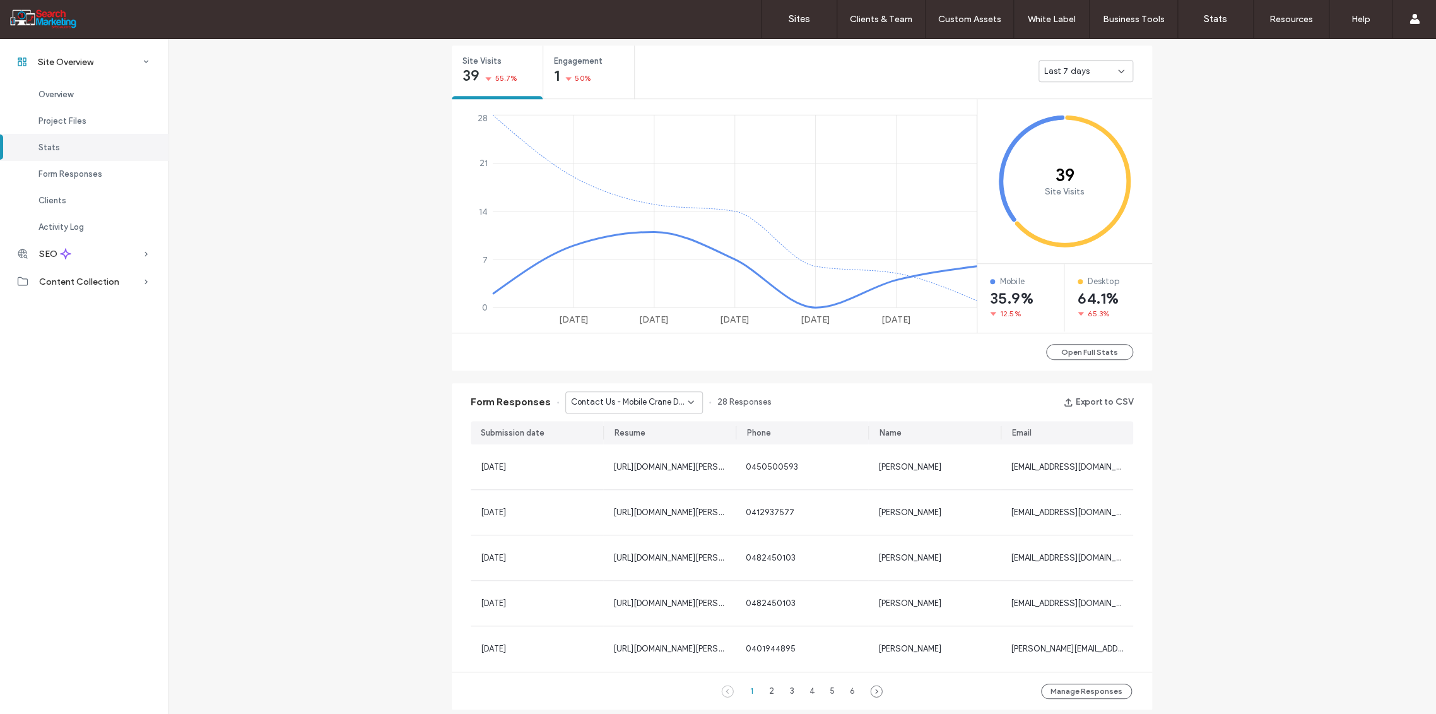
click at [686, 399] on icon at bounding box center [691, 402] width 10 height 10
click at [663, 512] on span "Contact Us - Tower Crane operator Position popup" at bounding box center [624, 511] width 121 height 13
click at [689, 401] on icon at bounding box center [691, 402] width 10 height 10
click at [659, 531] on span "Contact Us - Nerang page" at bounding box center [614, 534] width 100 height 13
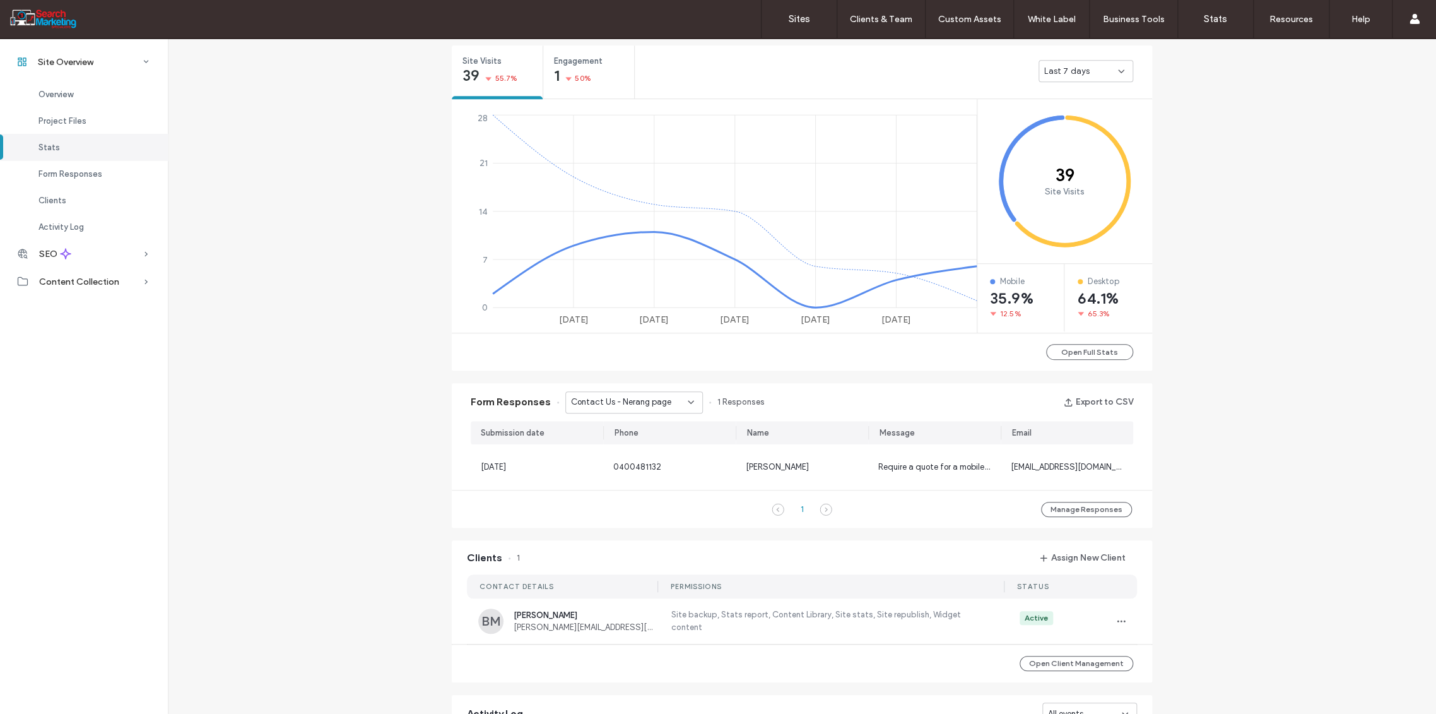
click at [688, 402] on use at bounding box center [690, 402] width 5 height 3
click at [645, 490] on span "Contact Us - Dogman popup" at bounding box center [618, 490] width 109 height 13
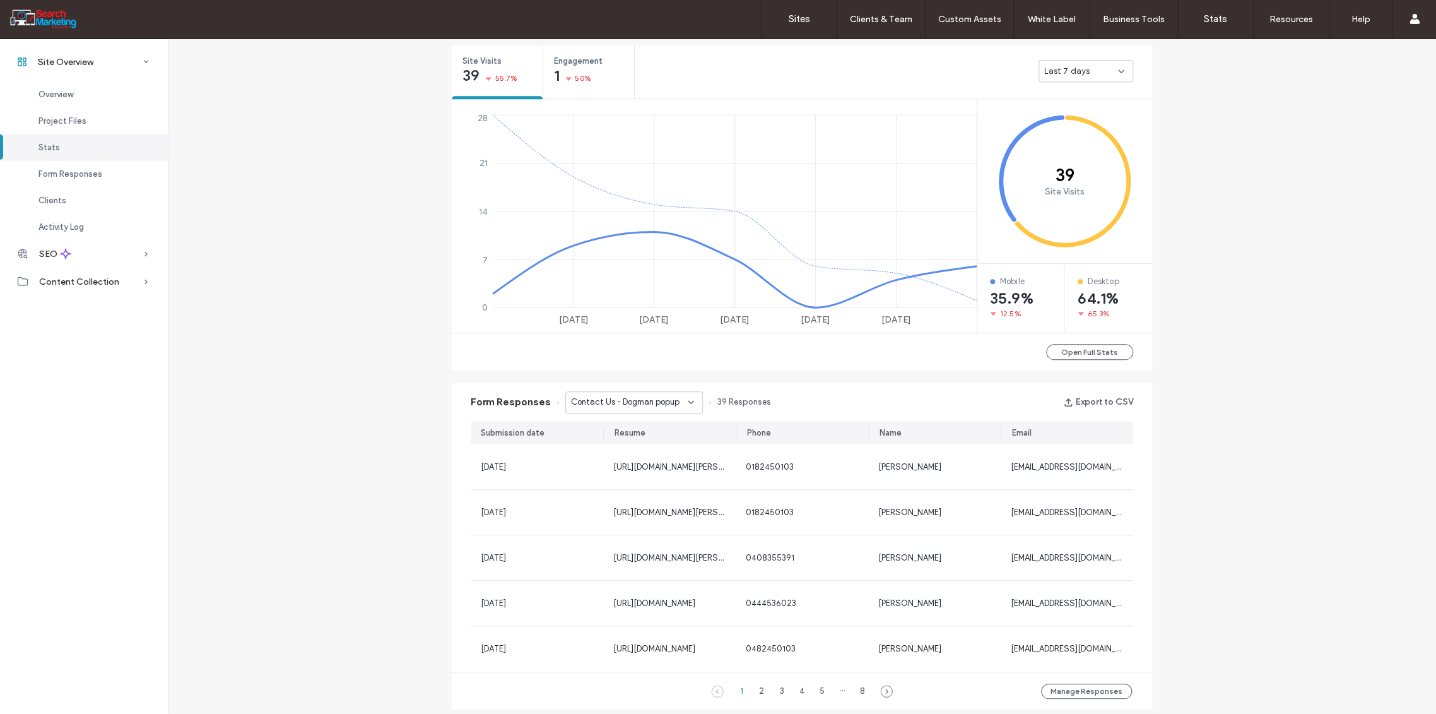
click at [688, 404] on icon at bounding box center [691, 402] width 10 height 10
click at [660, 511] on span "Contact Us - Header/Footer" at bounding box center [617, 512] width 107 height 13
click at [687, 405] on icon at bounding box center [691, 402] width 10 height 10
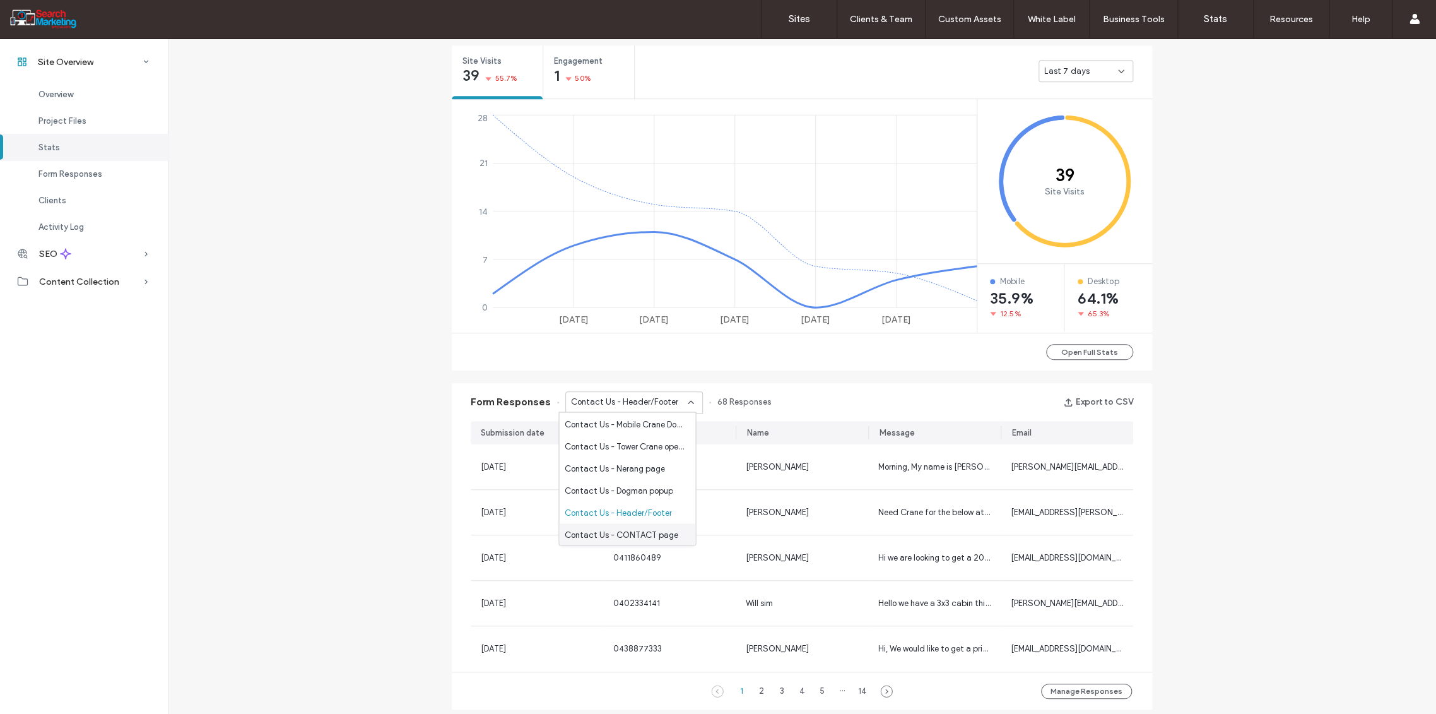
click at [656, 534] on span "Contact Us - CONTACT page" at bounding box center [621, 534] width 114 height 13
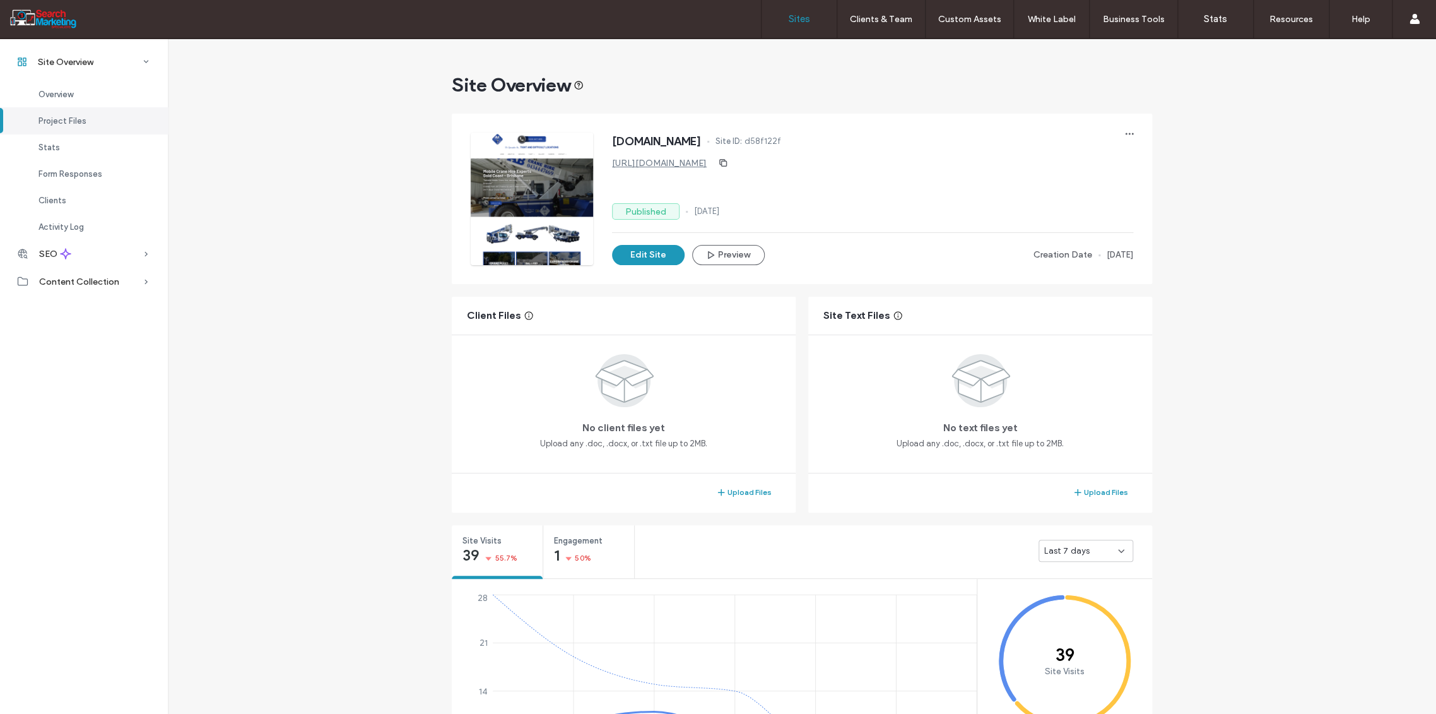
click at [800, 20] on label "Sites" at bounding box center [799, 18] width 21 height 11
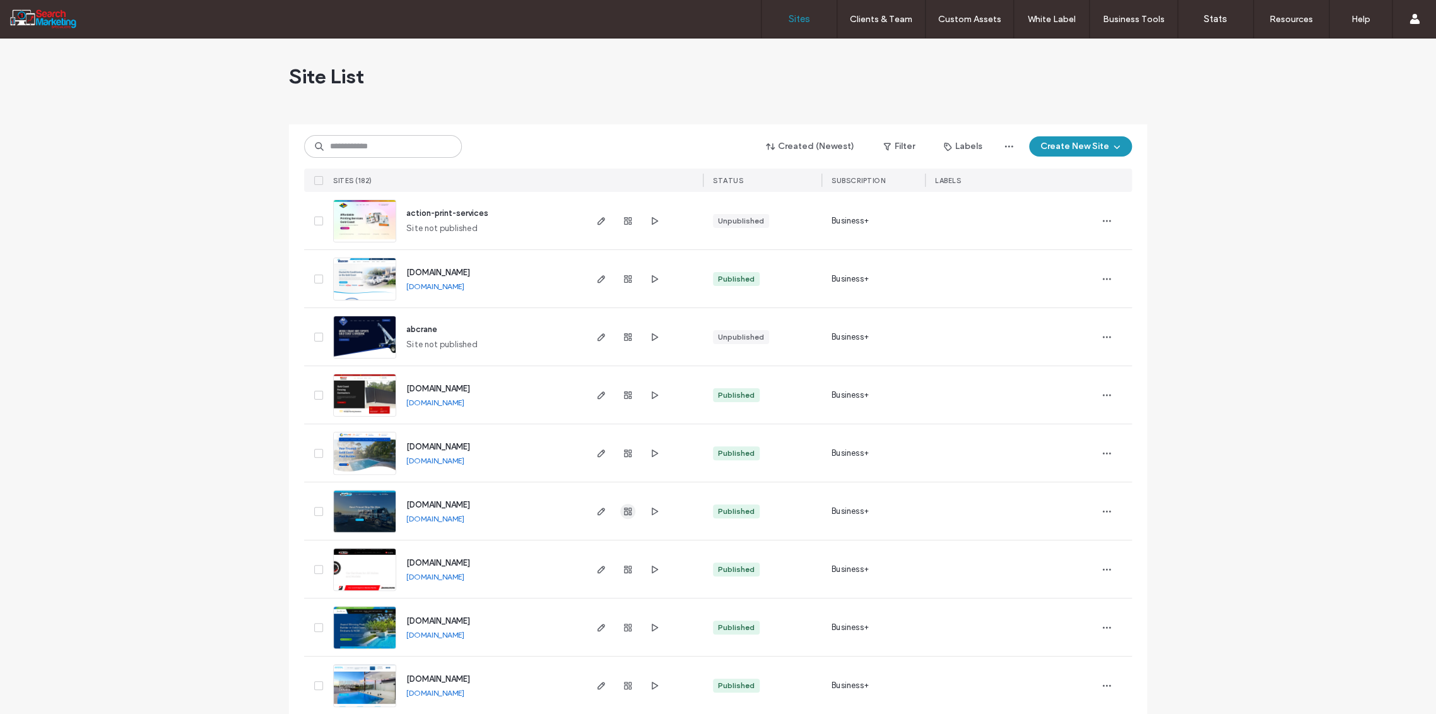
click at [629, 511] on span "button" at bounding box center [627, 511] width 15 height 15
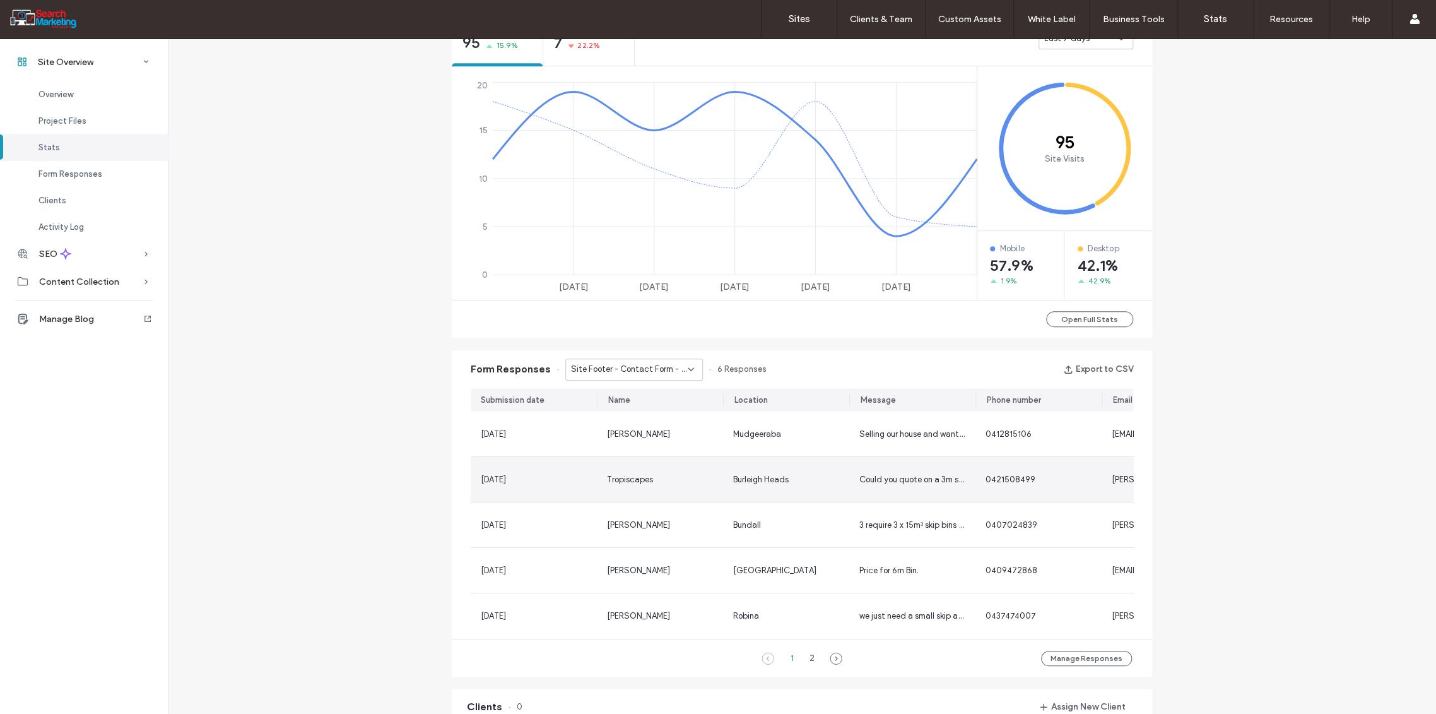
scroll to position [532, 0]
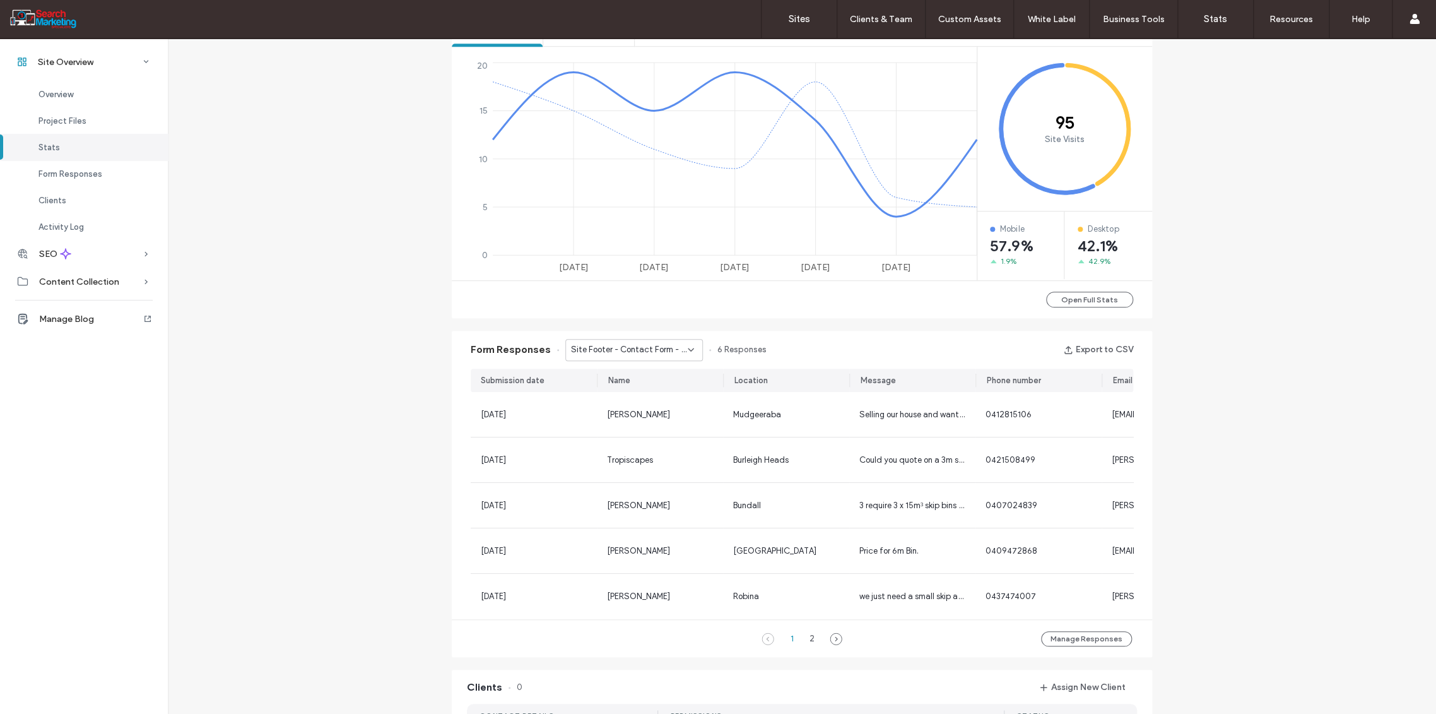
click at [686, 348] on icon at bounding box center [691, 350] width 10 height 10
click at [673, 390] on span "Site Footer - Contact Form - Header/Footer" at bounding box center [624, 393] width 121 height 13
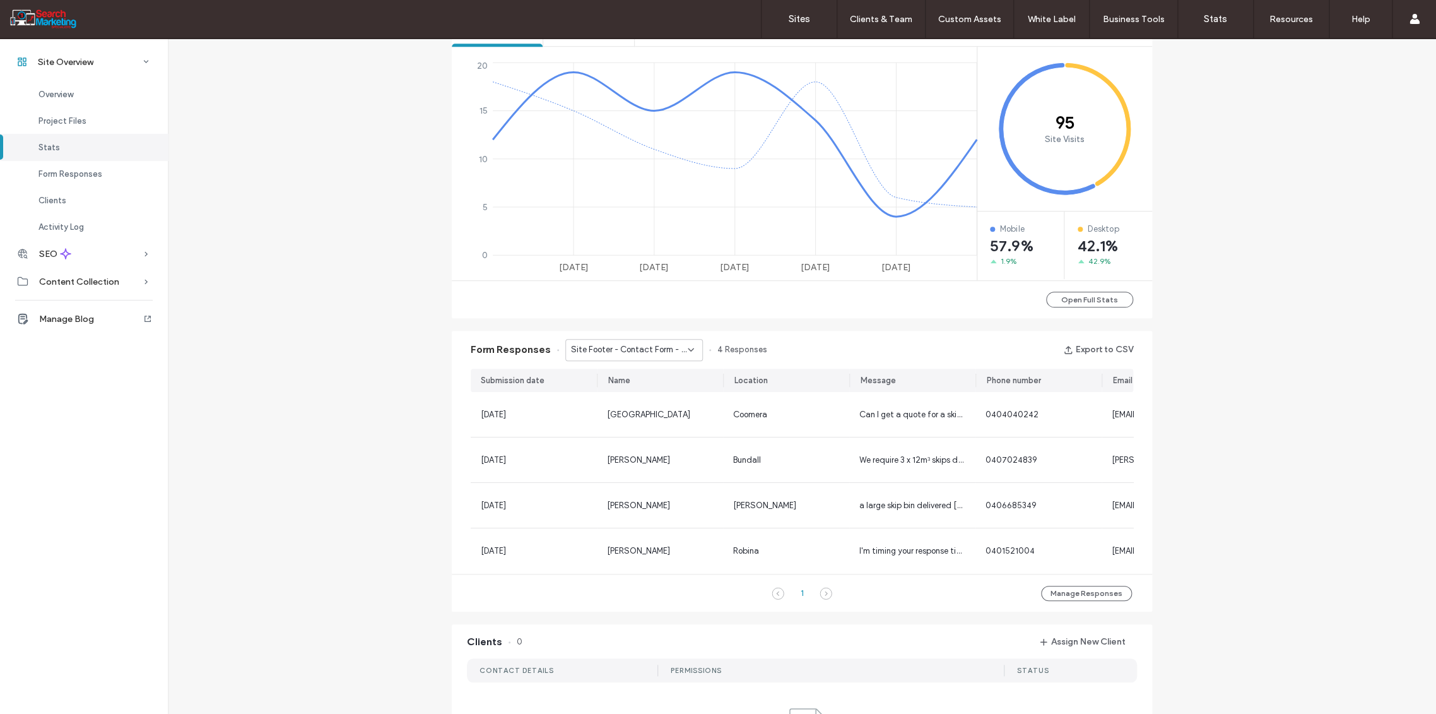
click at [686, 350] on icon at bounding box center [691, 350] width 10 height 10
click at [661, 368] on span "Site Footer - Contact Form - CONTACT US page" at bounding box center [624, 371] width 121 height 13
